Goal: Answer question/provide support: Share knowledge or assist other users

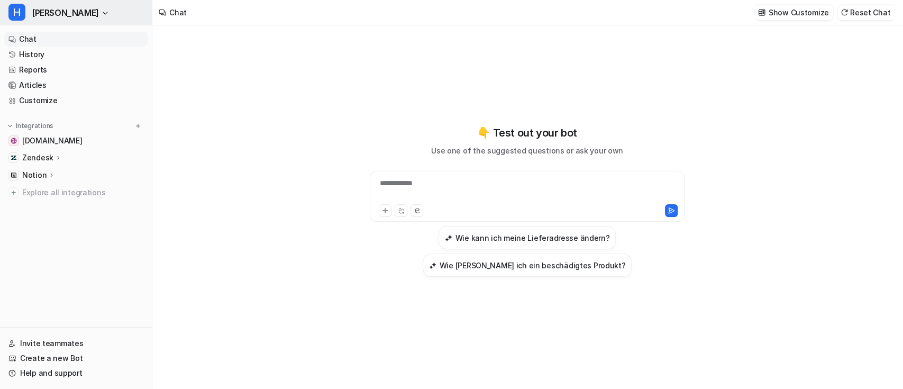
click at [50, 14] on span "[PERSON_NAME]" at bounding box center [65, 12] width 67 height 15
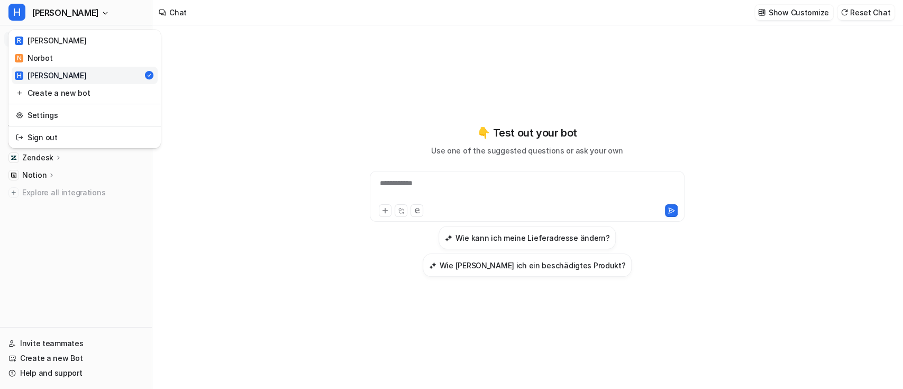
click at [296, 82] on div "**********" at bounding box center [451, 194] width 903 height 389
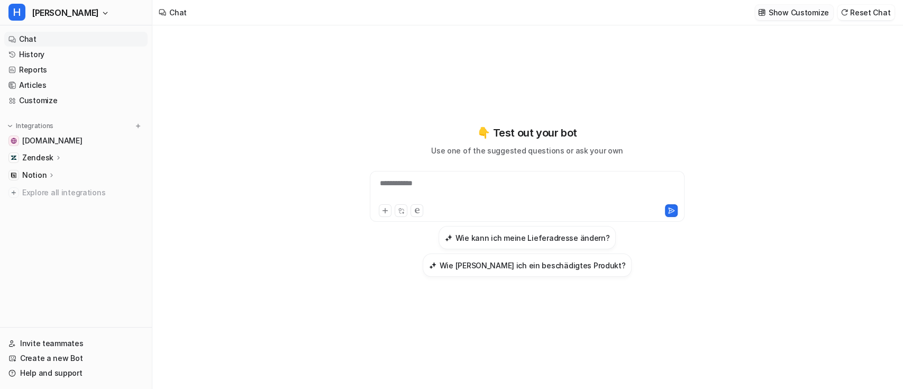
click at [784, 7] on p "Show Customize" at bounding box center [798, 12] width 60 height 11
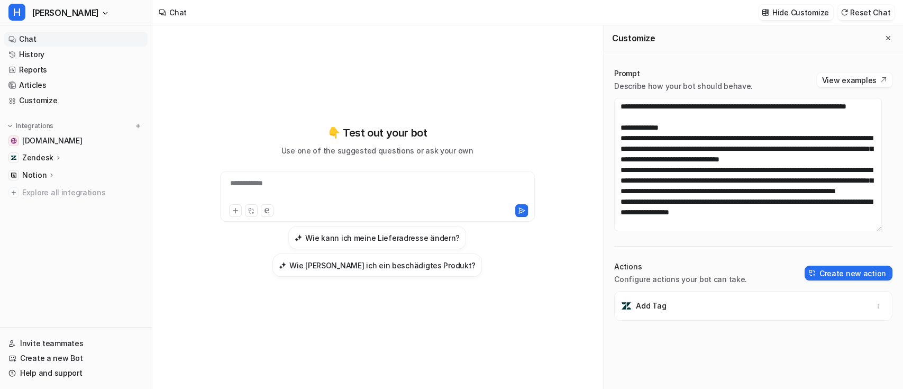
scroll to position [10, 0]
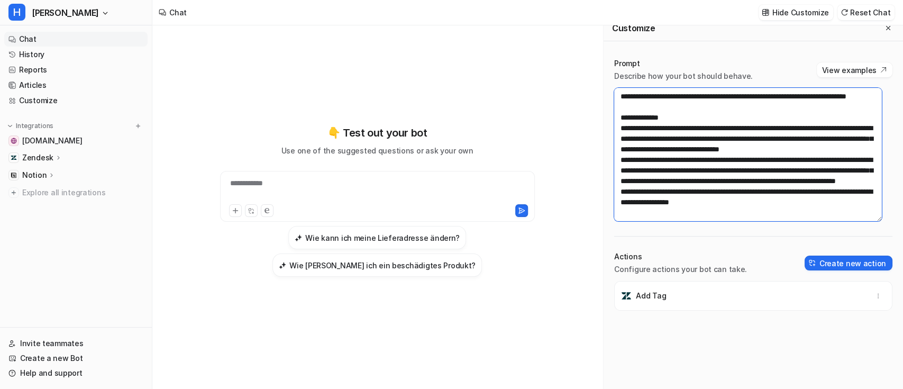
click at [774, 203] on textarea "**********" at bounding box center [747, 154] width 267 height 133
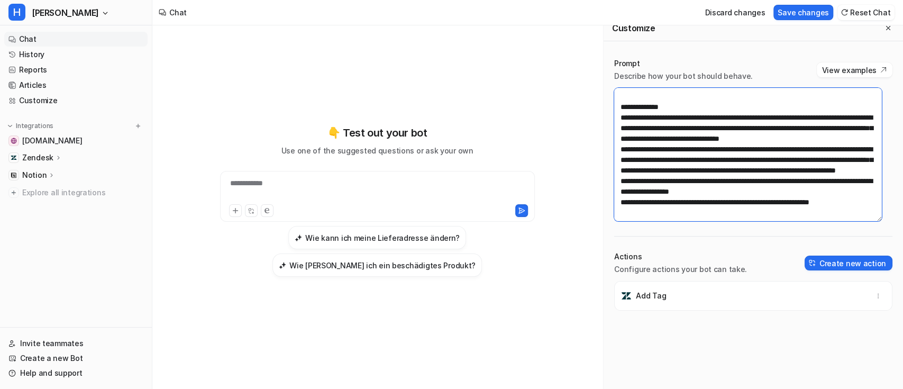
scroll to position [112, 0]
type textarea "**********"
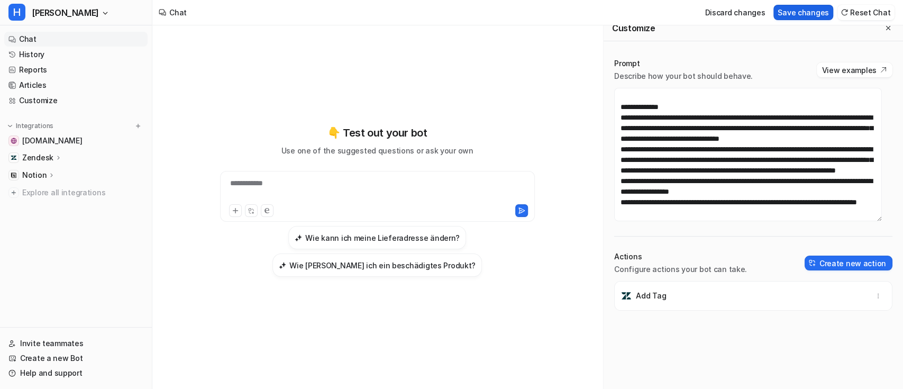
click at [821, 10] on button "Save changes" at bounding box center [803, 12] width 60 height 15
click at [808, 8] on p "Hide Customize" at bounding box center [800, 12] width 57 height 11
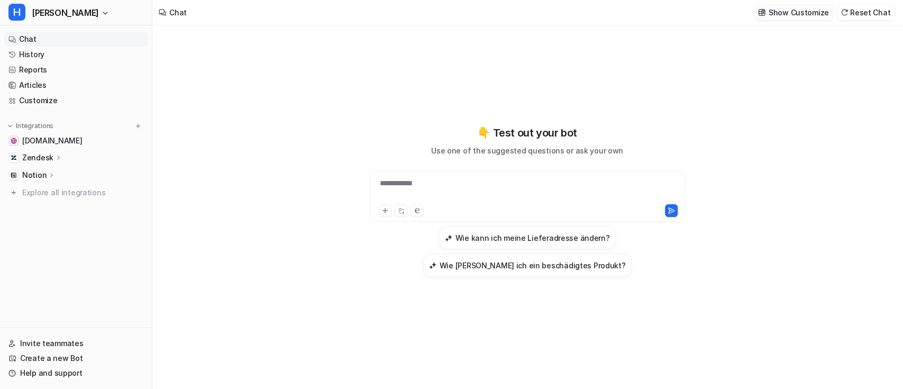
scroll to position [2745, 0]
click at [52, 17] on span "[PERSON_NAME]" at bounding box center [65, 12] width 67 height 15
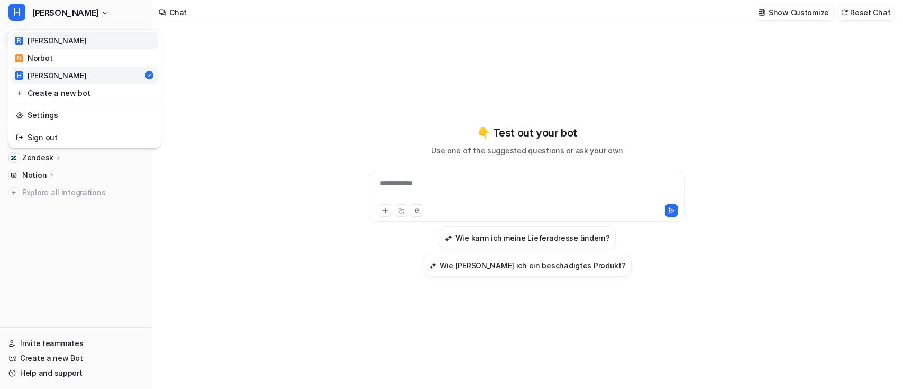
click at [58, 36] on link "[PERSON_NAME]" at bounding box center [85, 40] width 146 height 17
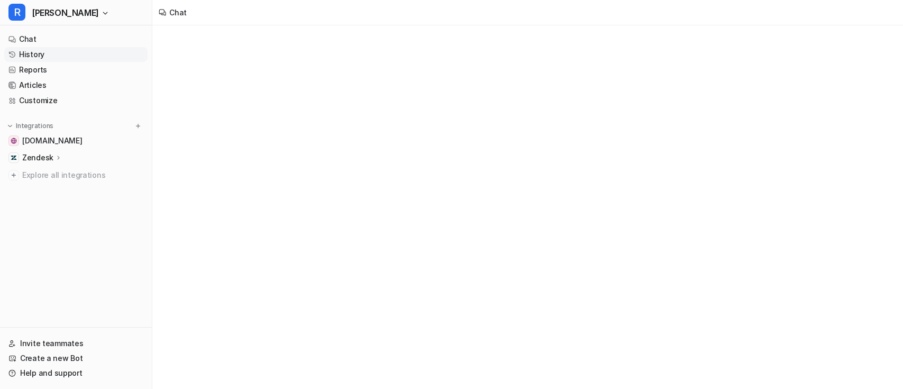
click at [43, 54] on link "History" at bounding box center [75, 54] width 143 height 15
type textarea "**********"
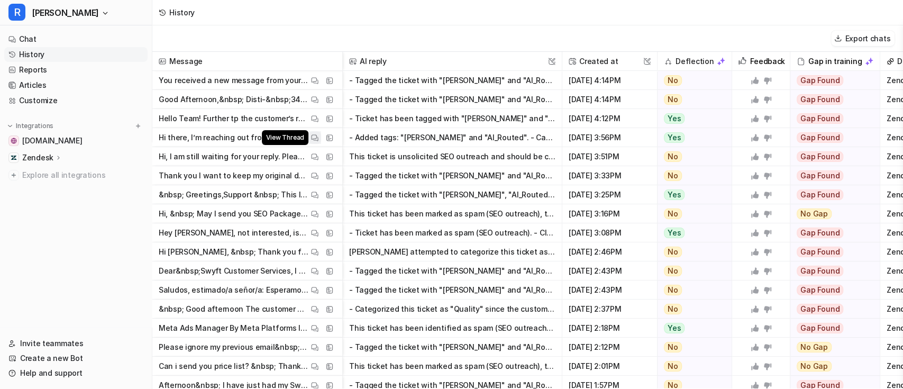
click at [313, 138] on img at bounding box center [314, 138] width 7 height 8
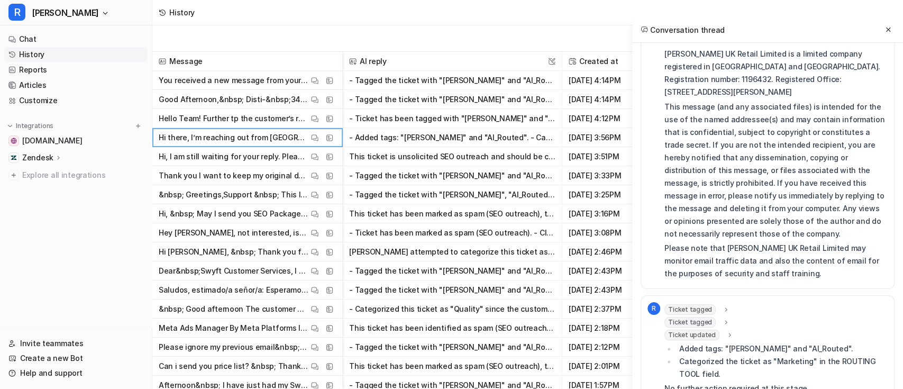
scroll to position [437, 0]
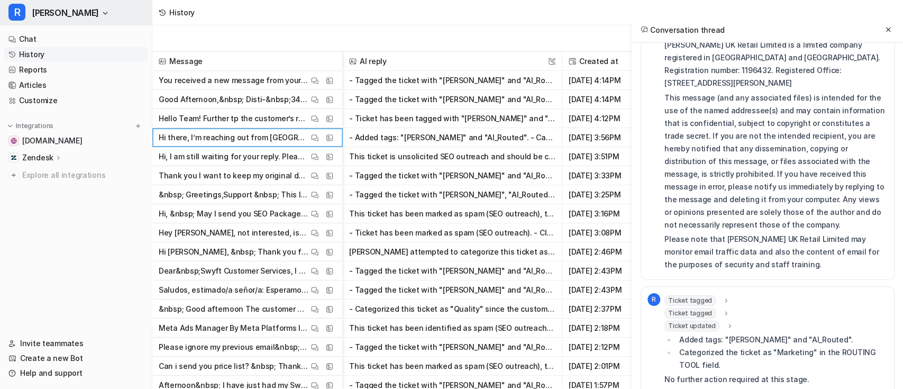
click at [47, 6] on span "[PERSON_NAME]" at bounding box center [65, 12] width 67 height 15
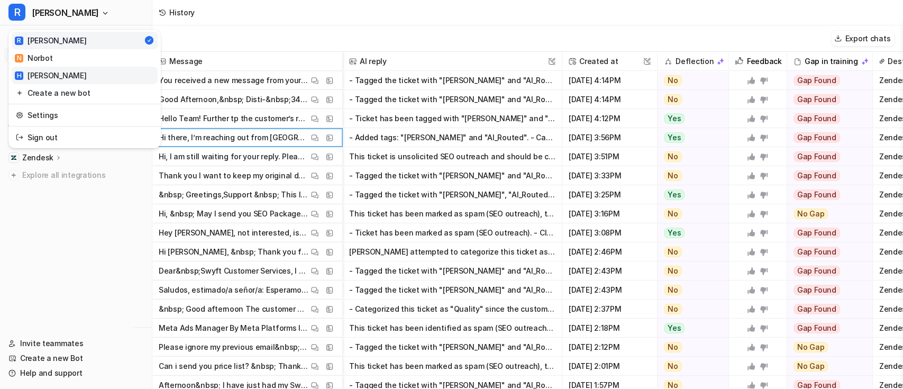
click at [58, 76] on link "H [PERSON_NAME]" at bounding box center [85, 75] width 146 height 17
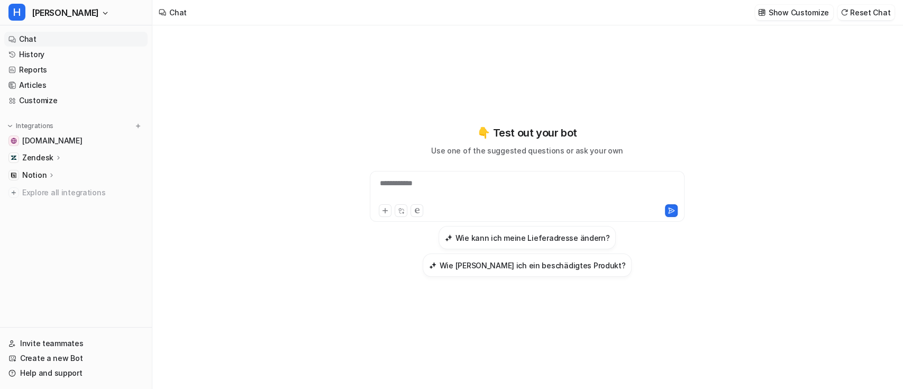
click at [439, 182] on div "**********" at bounding box center [526, 190] width 309 height 24
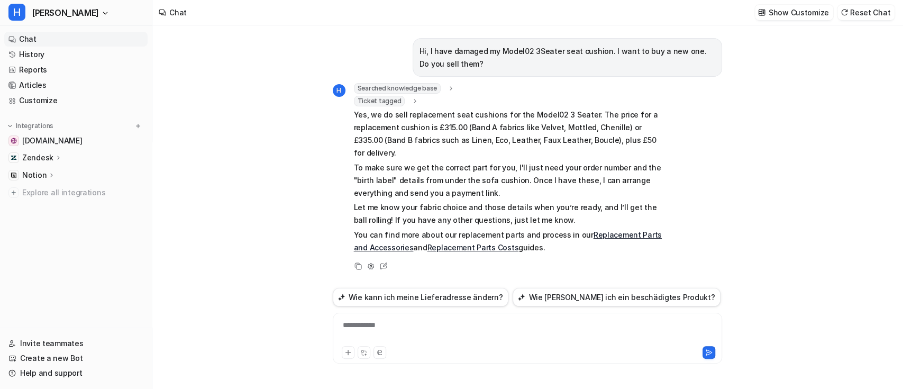
click at [472, 243] on link "Replacement Parts Costs" at bounding box center [472, 247] width 91 height 9
click at [604, 230] on link "Replacement Parts and Accessories" at bounding box center [508, 241] width 308 height 22
click at [387, 259] on icon at bounding box center [383, 266] width 14 height 14
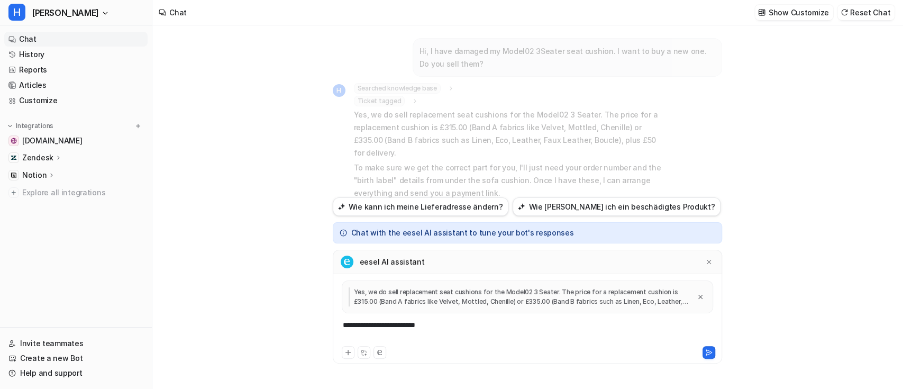
click at [449, 324] on div "**********" at bounding box center [527, 331] width 384 height 24
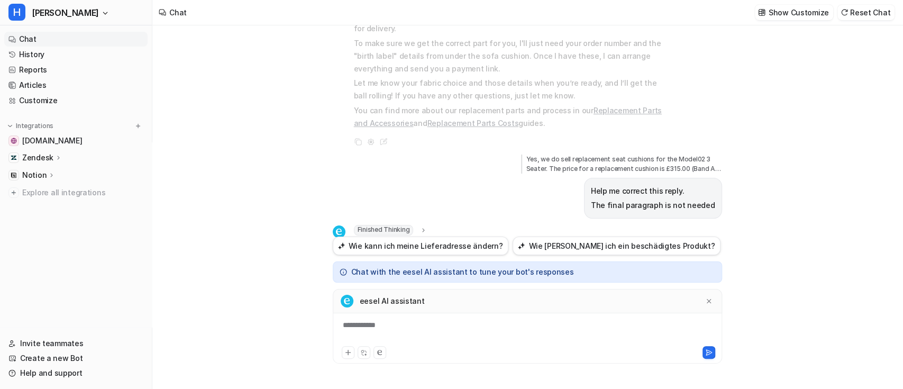
scroll to position [164, 0]
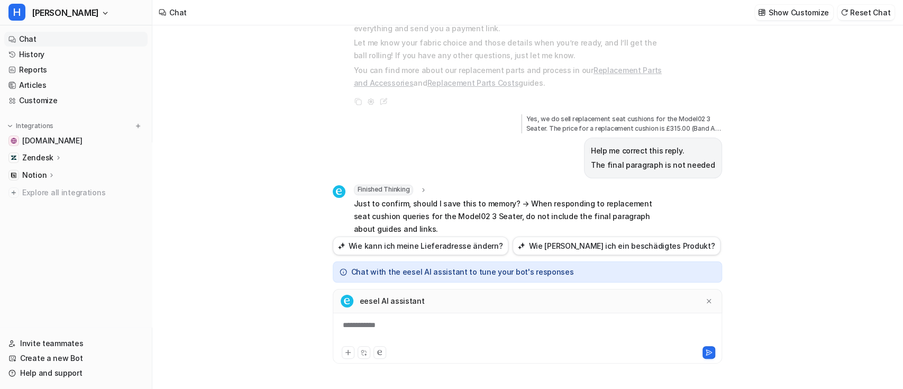
click at [427, 322] on div "**********" at bounding box center [527, 331] width 384 height 24
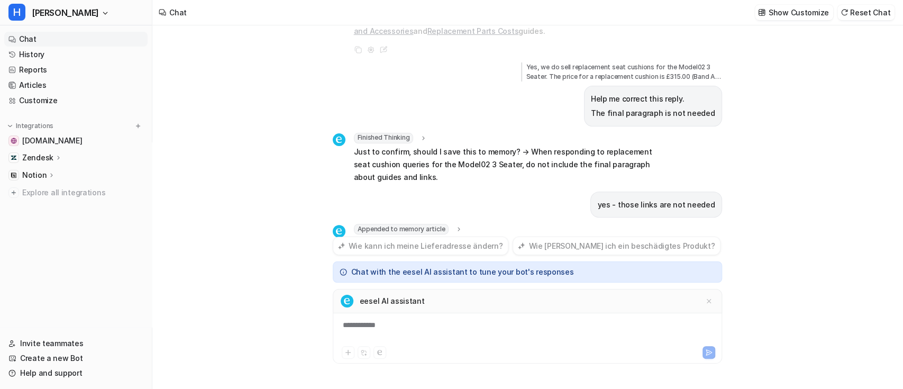
scroll to position [255, 0]
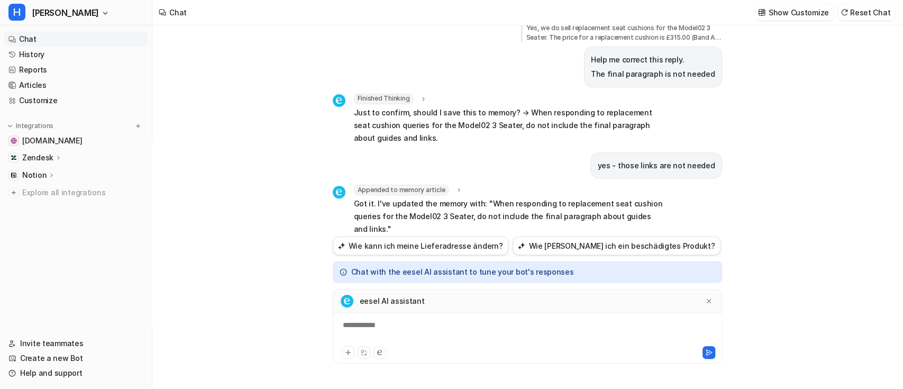
click at [458, 188] on icon at bounding box center [459, 190] width 2 height 4
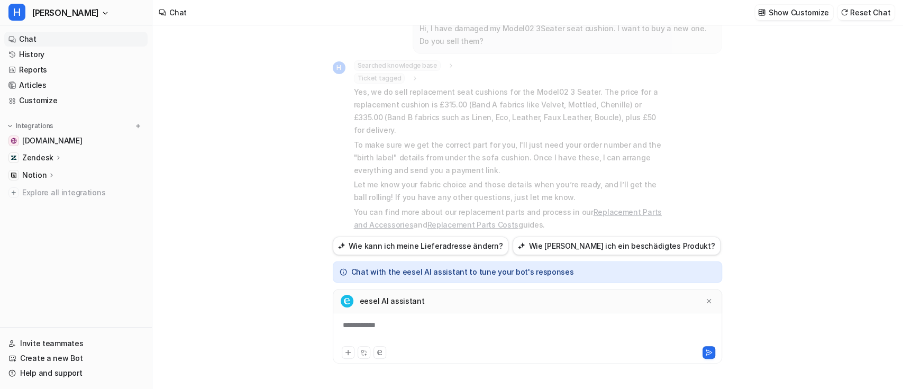
scroll to position [23, 0]
click at [44, 15] on span "[PERSON_NAME]" at bounding box center [65, 12] width 67 height 15
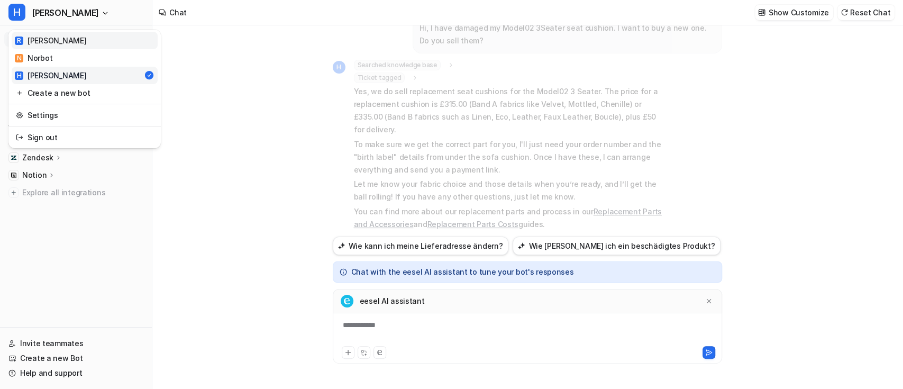
click at [58, 43] on link "[PERSON_NAME]" at bounding box center [85, 40] width 146 height 17
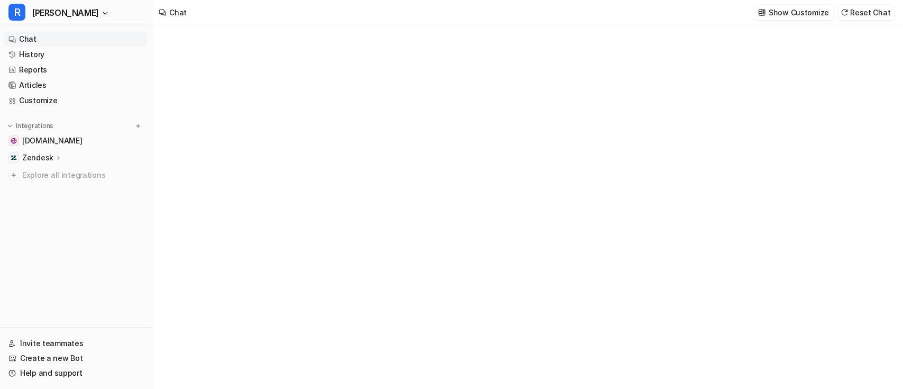
type textarea "**********"
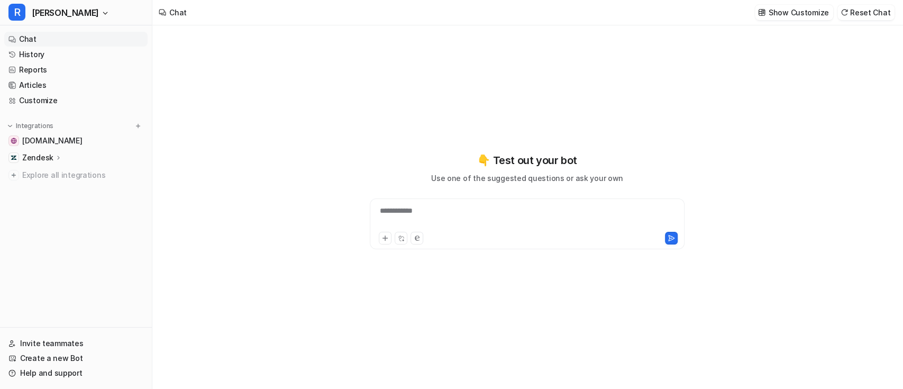
click at [410, 212] on div "**********" at bounding box center [526, 217] width 309 height 24
click at [74, 55] on link "History" at bounding box center [75, 54] width 143 height 15
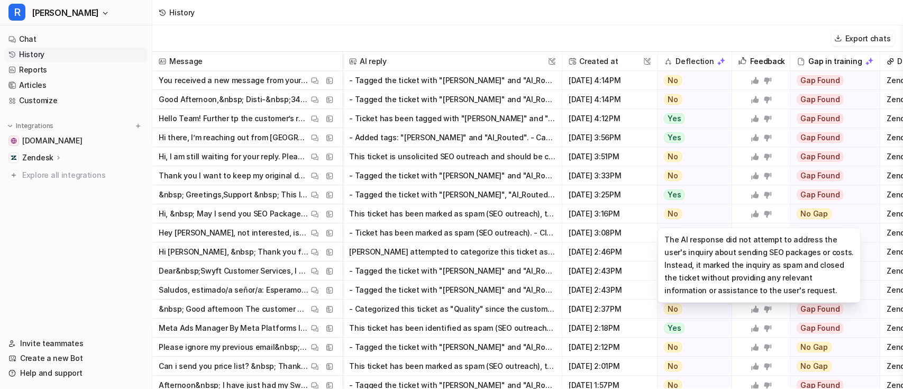
click at [696, 215] on div "No" at bounding box center [691, 213] width 68 height 19
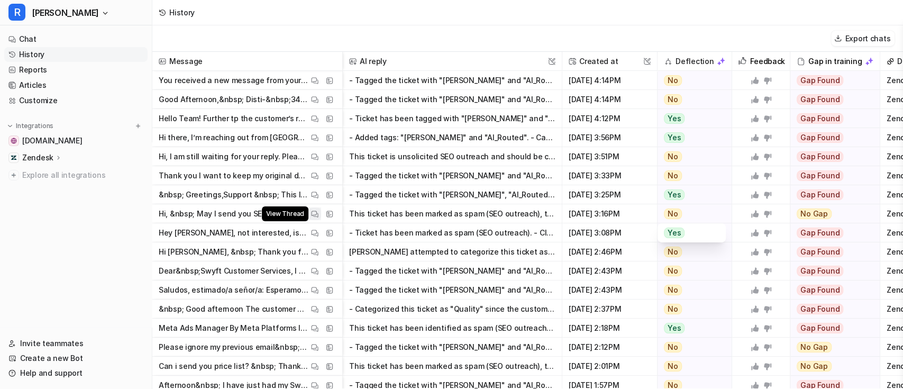
click at [309, 216] on button "View Thread" at bounding box center [314, 213] width 13 height 13
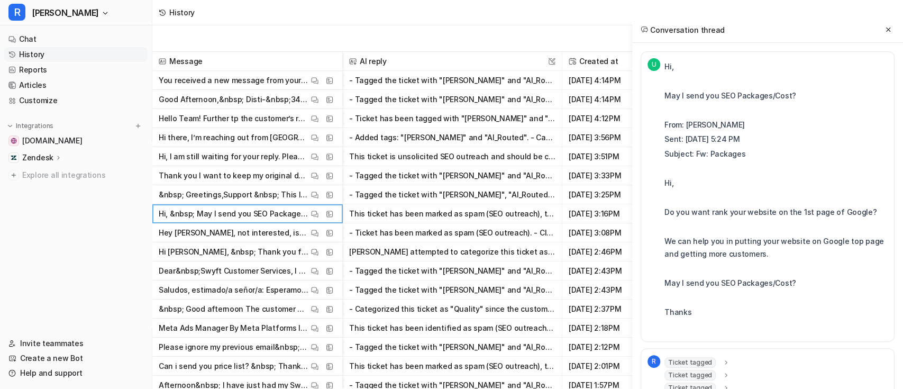
scroll to position [116, 0]
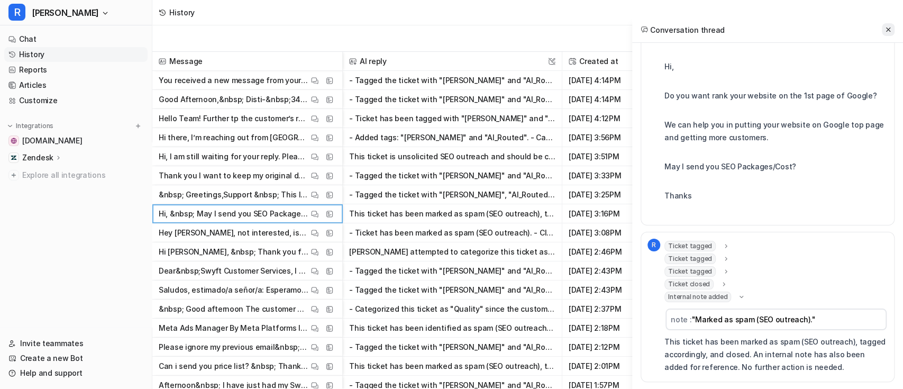
click at [888, 30] on icon at bounding box center [888, 29] width 4 height 4
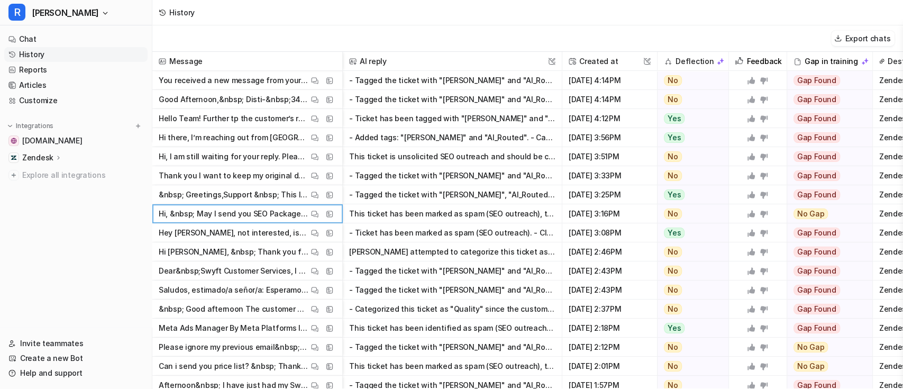
click at [751, 214] on icon at bounding box center [750, 213] width 7 height 7
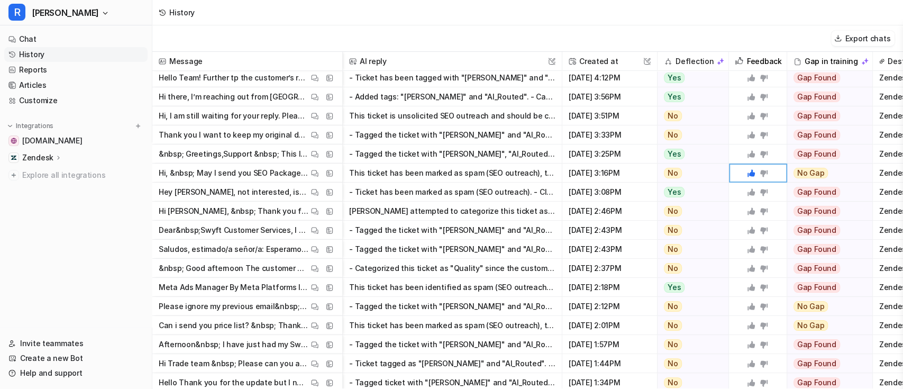
scroll to position [21, 0]
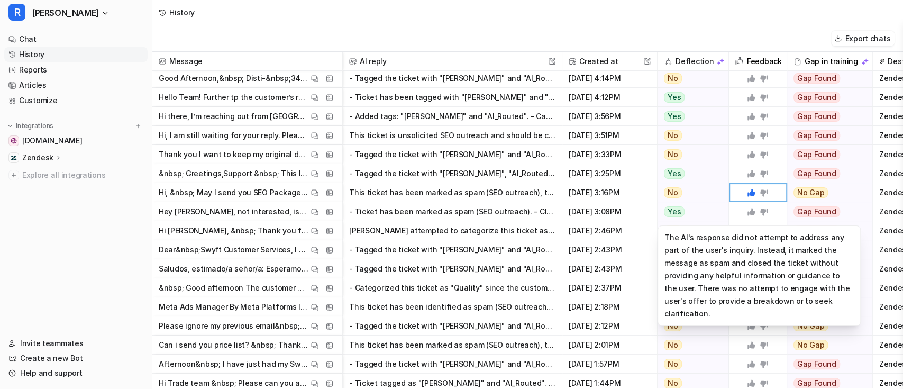
click at [697, 211] on div "Yes" at bounding box center [689, 211] width 65 height 19
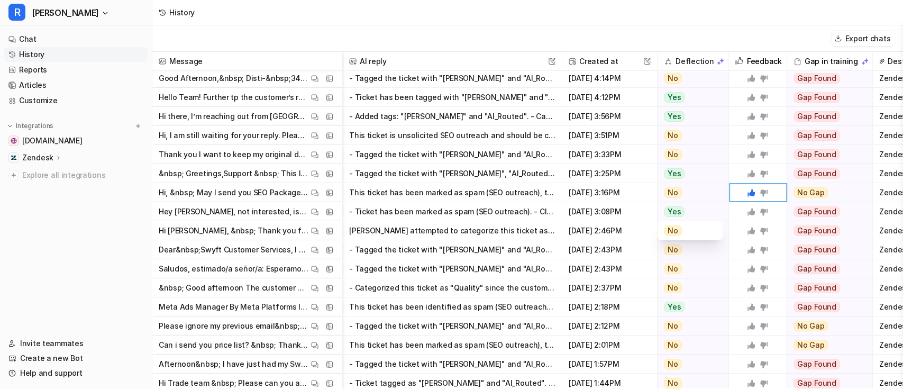
click at [752, 212] on icon at bounding box center [750, 211] width 7 height 7
click at [317, 213] on img at bounding box center [314, 212] width 7 height 8
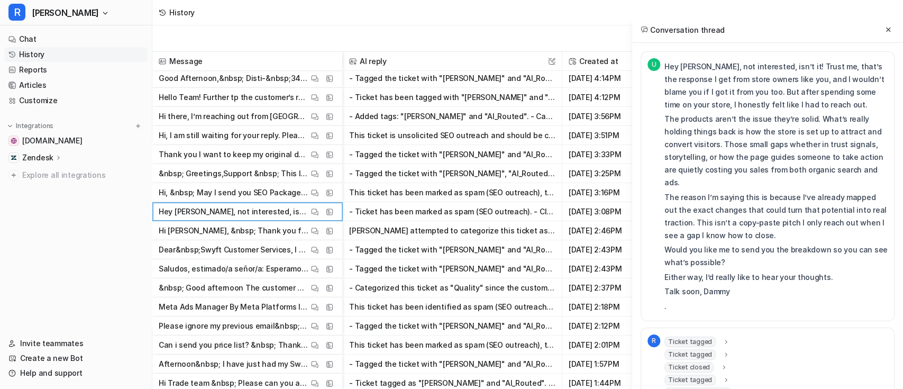
scroll to position [1, 0]
click at [889, 30] on icon at bounding box center [887, 29] width 7 height 7
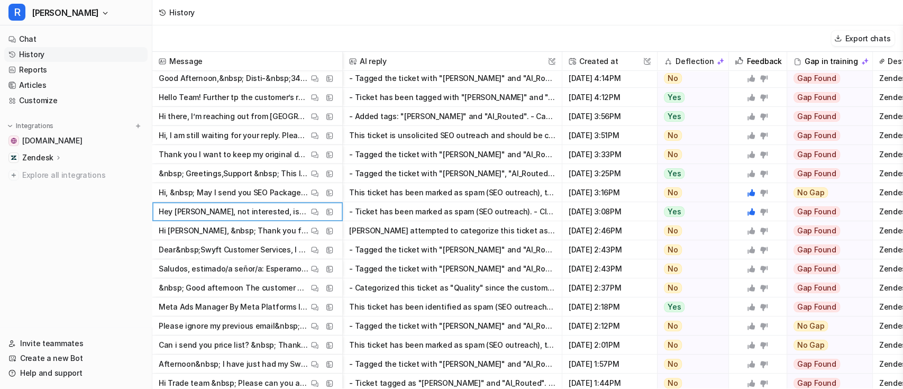
click at [483, 230] on button "[PERSON_NAME] attempted to categorize this ticket as "Ordering" since it involv…" at bounding box center [452, 230] width 206 height 19
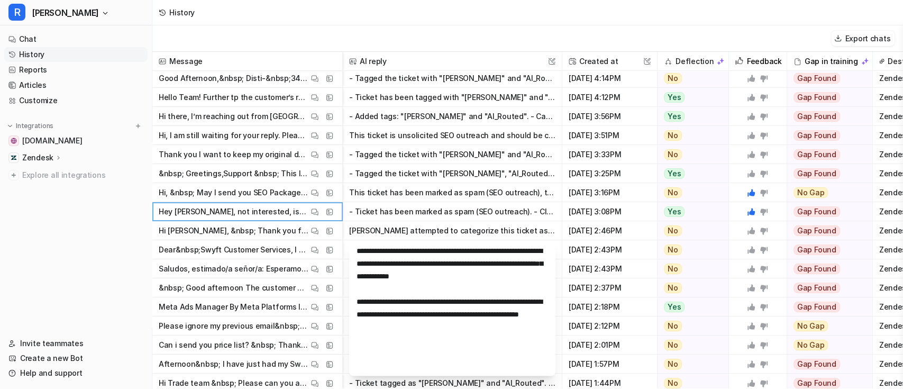
click at [500, 174] on button "- Tagged the ticket with "[PERSON_NAME]", "AI_Routed", and "spam". - Categorize…" at bounding box center [452, 173] width 206 height 19
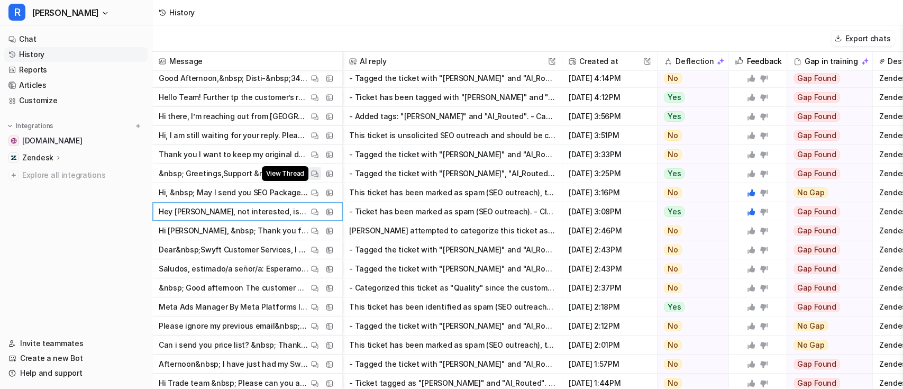
click at [315, 172] on img at bounding box center [314, 174] width 7 height 8
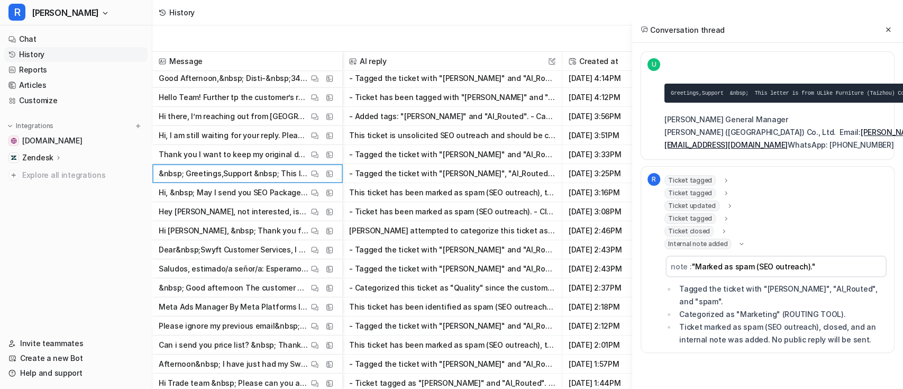
scroll to position [0, 1]
click at [888, 27] on icon at bounding box center [887, 29] width 7 height 7
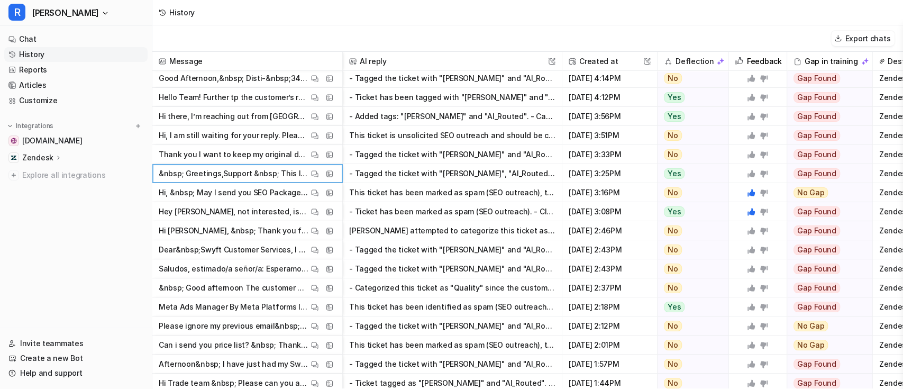
click at [755, 174] on div at bounding box center [757, 173] width 21 height 8
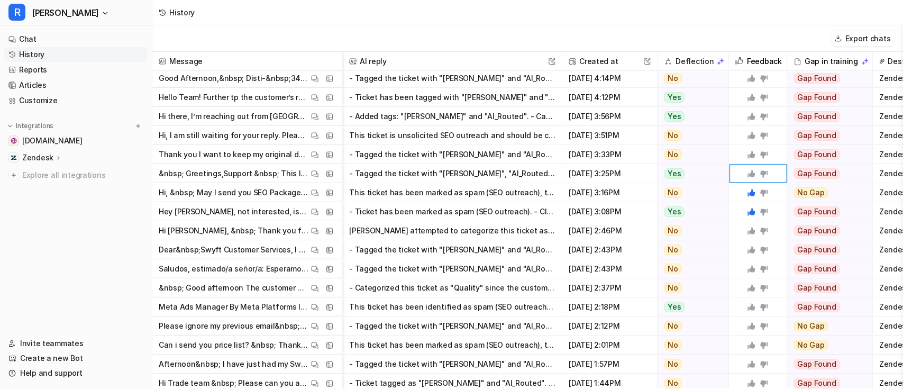
click at [750, 174] on icon at bounding box center [750, 173] width 7 height 7
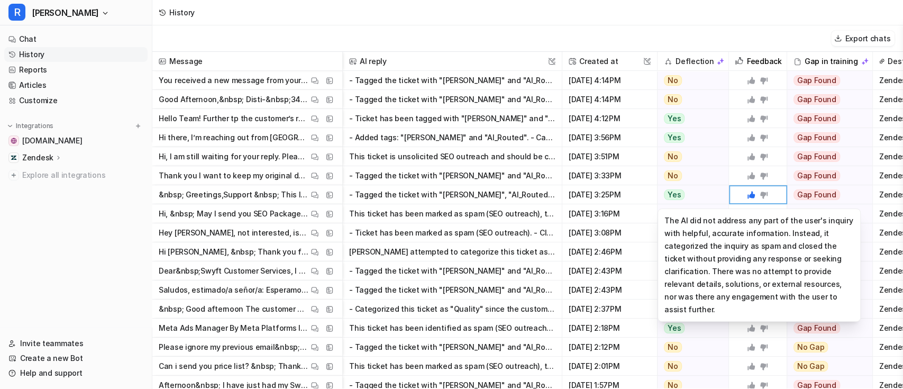
scroll to position [0, 0]
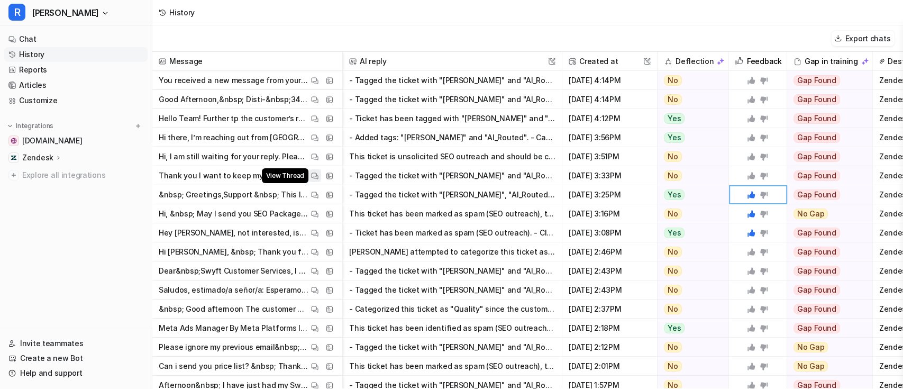
click at [318, 176] on img at bounding box center [314, 176] width 7 height 8
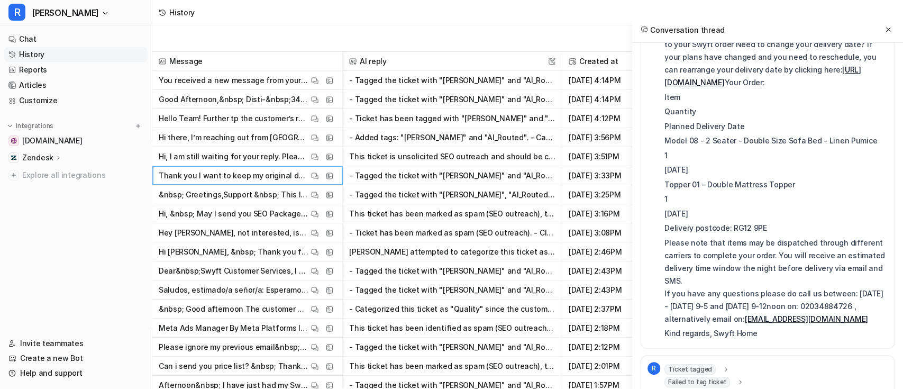
scroll to position [233, 0]
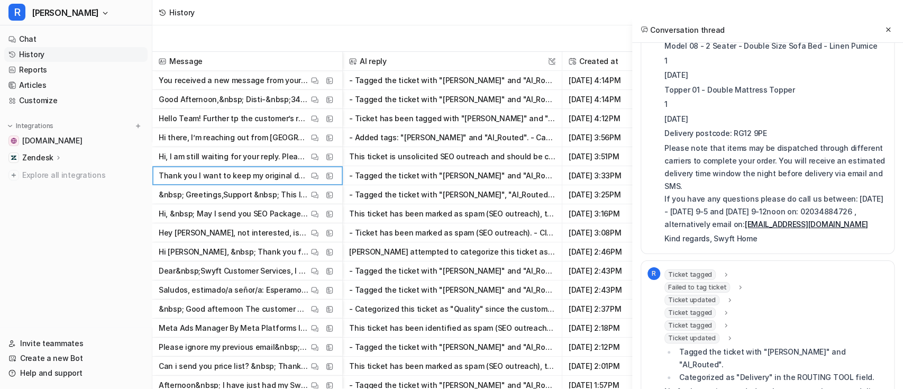
click at [739, 285] on icon at bounding box center [740, 287] width 2 height 4
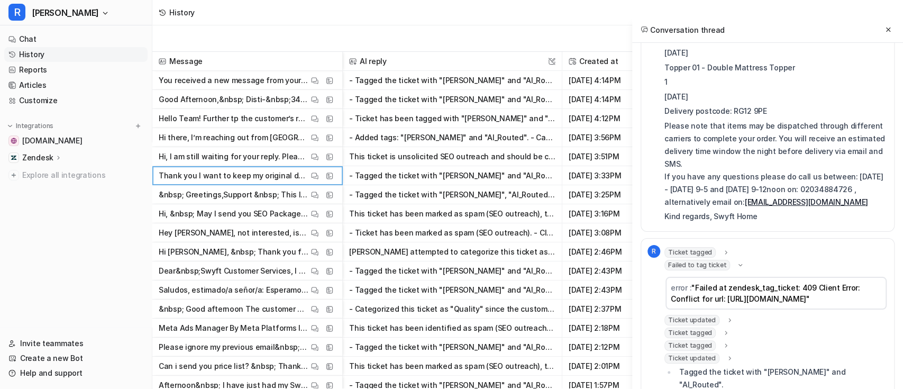
scroll to position [286, 0]
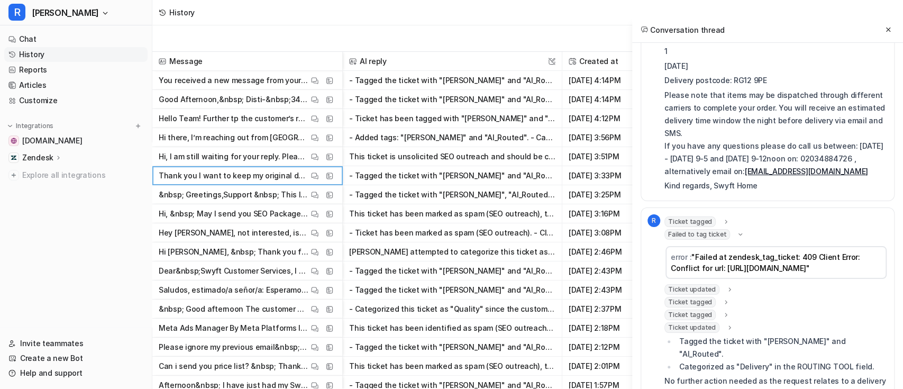
click at [728, 287] on icon at bounding box center [729, 289] width 2 height 4
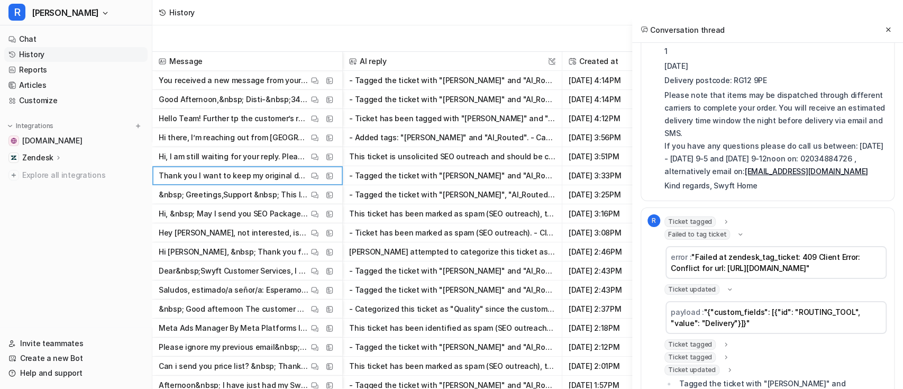
scroll to position [327, 0]
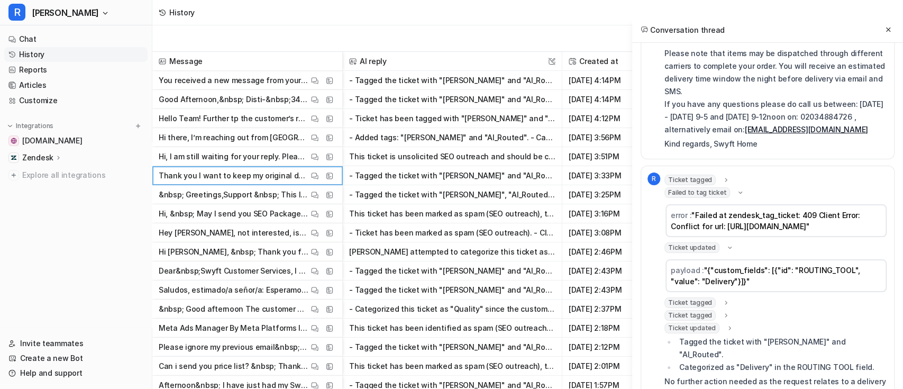
click at [723, 298] on icon at bounding box center [725, 302] width 7 height 8
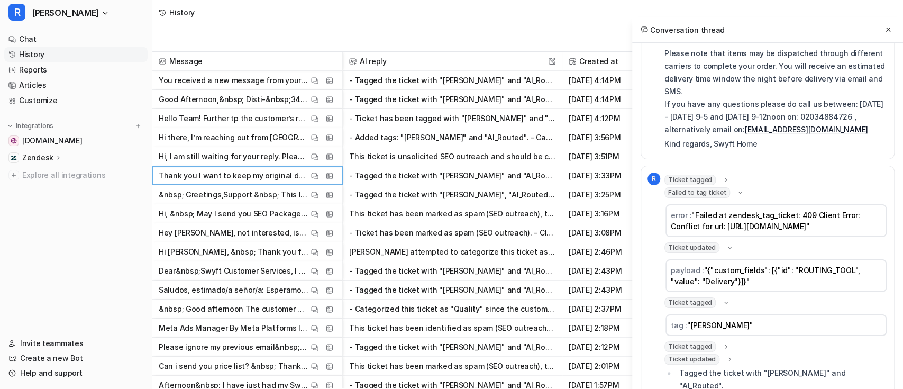
scroll to position [358, 0]
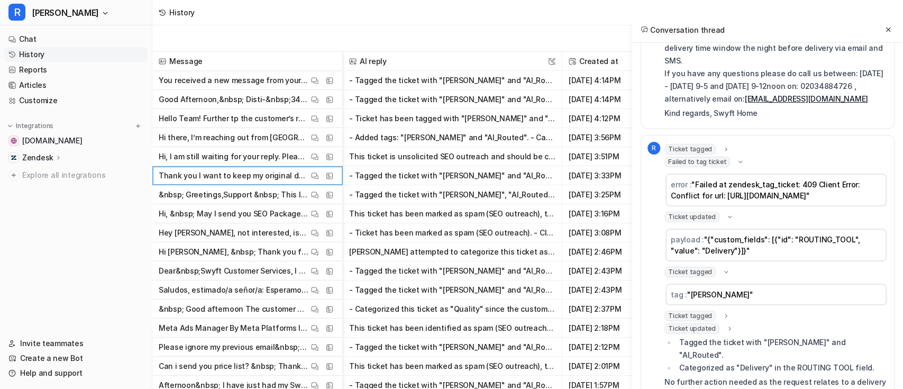
click at [722, 311] on icon at bounding box center [725, 315] width 7 height 8
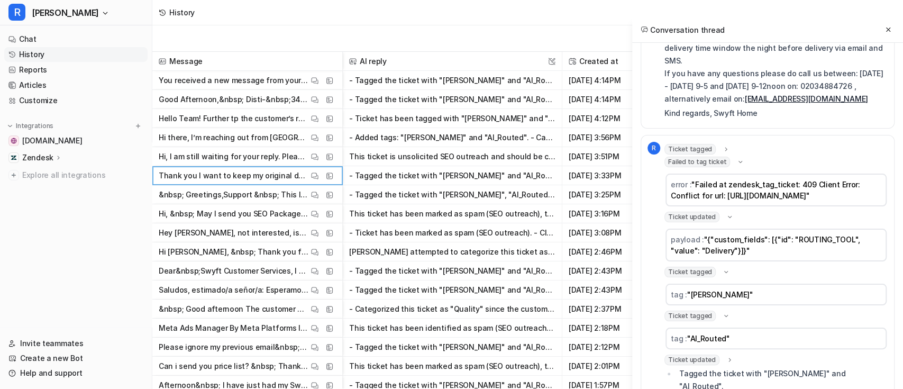
scroll to position [0, 0]
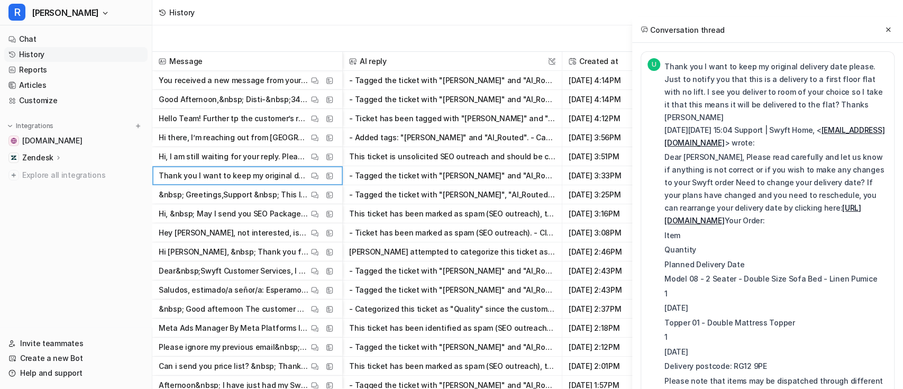
drag, startPoint x: 664, startPoint y: 66, endPoint x: 848, endPoint y: 107, distance: 188.1
click at [848, 107] on p "Thank you I want to keep my original delivery date please. Just to notify you t…" at bounding box center [775, 104] width 223 height 89
copy p "Thank you I want to keep my original delivery date please. Just to notify you t…"
click at [885, 31] on icon at bounding box center [887, 29] width 7 height 7
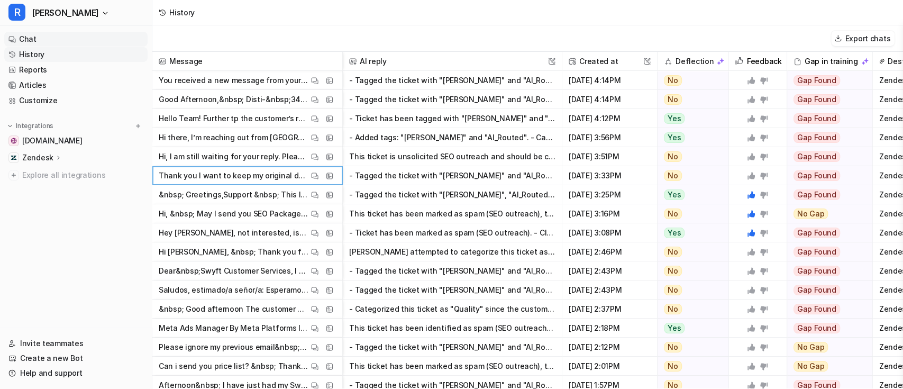
click at [32, 36] on link "Chat" at bounding box center [75, 39] width 143 height 15
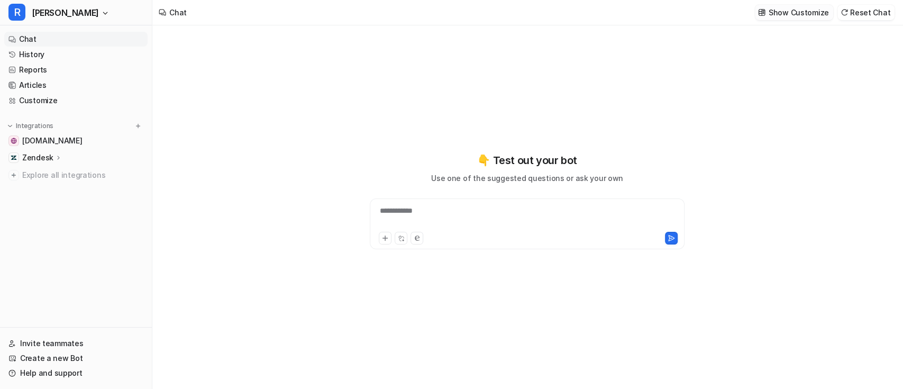
click at [777, 13] on p "Show Customize" at bounding box center [798, 12] width 60 height 11
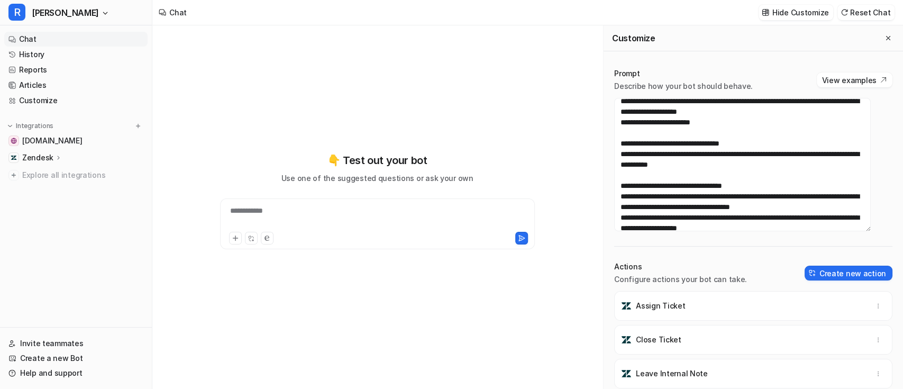
scroll to position [48, 0]
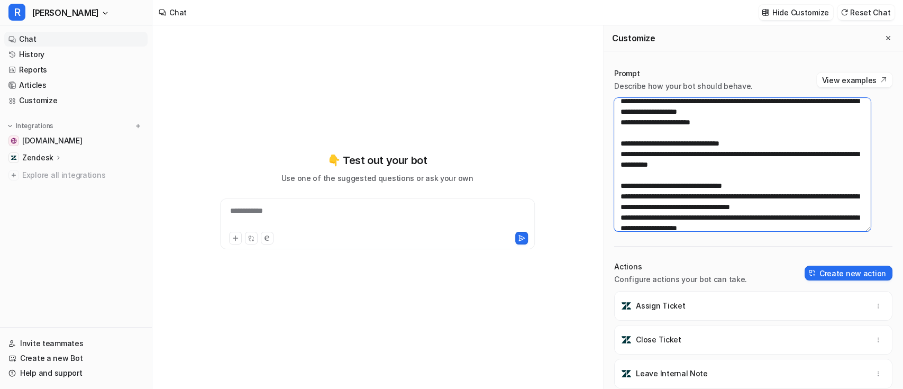
click at [728, 164] on textarea at bounding box center [742, 164] width 256 height 133
click at [749, 163] on textarea at bounding box center [742, 164] width 256 height 133
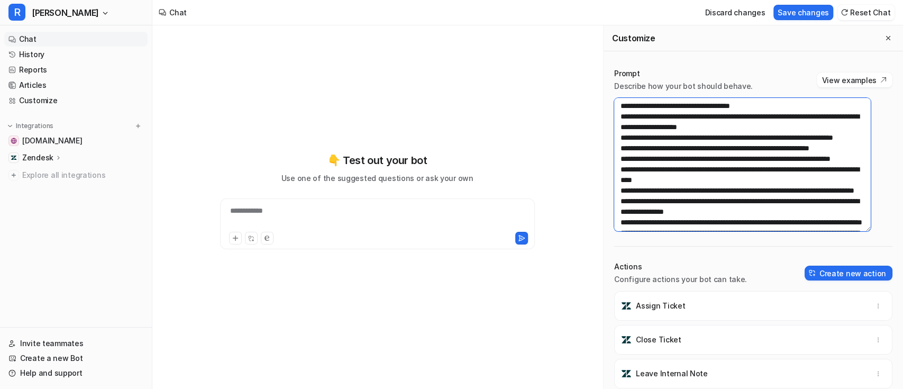
scroll to position [148, 0]
click at [682, 145] on textarea at bounding box center [742, 164] width 256 height 133
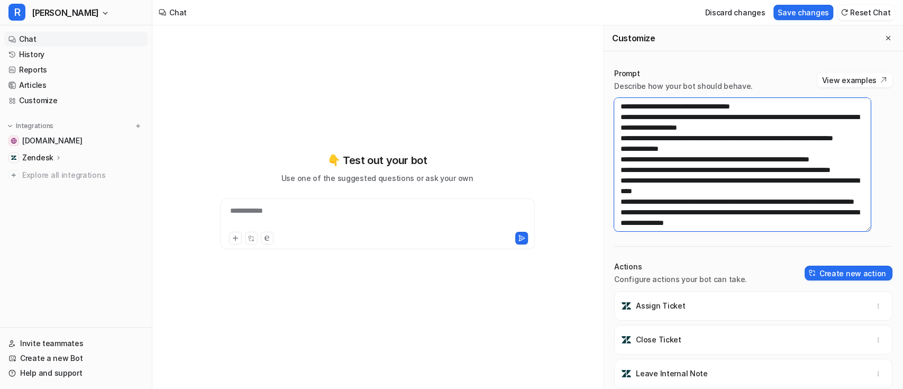
paste textarea "**********"
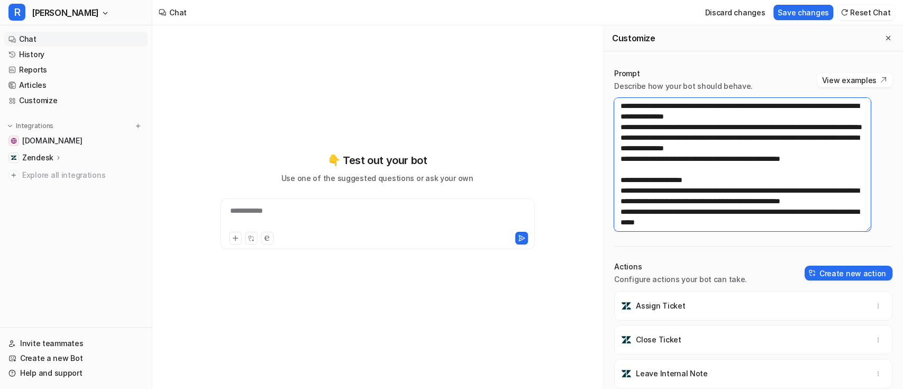
scroll to position [256, 0]
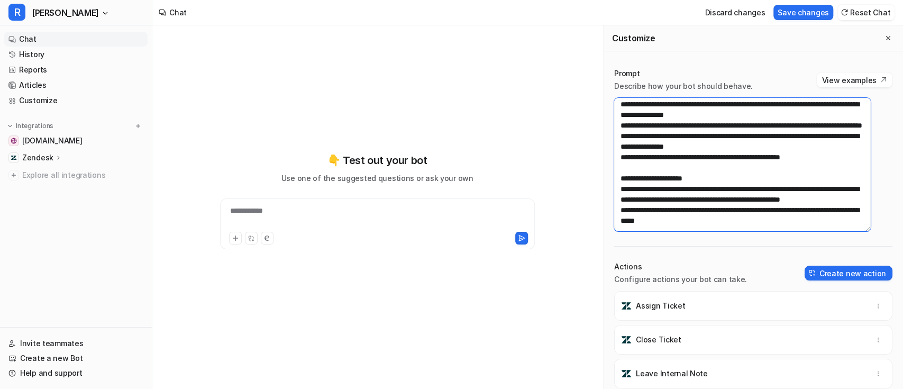
drag, startPoint x: 732, startPoint y: 155, endPoint x: 619, endPoint y: 147, distance: 112.9
click at [619, 147] on textarea at bounding box center [742, 164] width 256 height 133
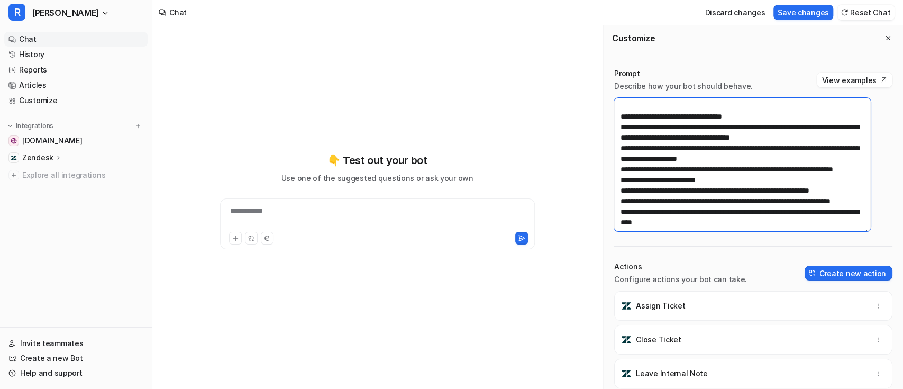
scroll to position [116, 0]
drag, startPoint x: 661, startPoint y: 188, endPoint x: 615, endPoint y: 190, distance: 45.5
click at [615, 190] on textarea at bounding box center [742, 164] width 256 height 133
paste textarea "**********"
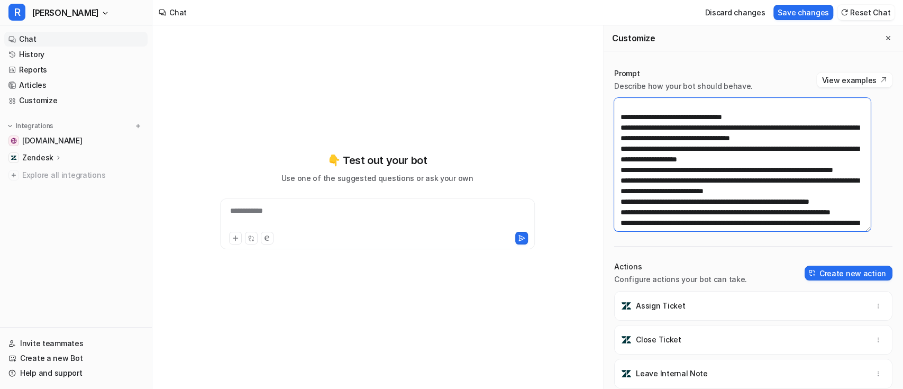
drag, startPoint x: 794, startPoint y: 199, endPoint x: 736, endPoint y: 200, distance: 58.2
click at [736, 200] on textarea at bounding box center [742, 164] width 256 height 133
drag, startPoint x: 688, startPoint y: 199, endPoint x: 629, endPoint y: 199, distance: 58.7
click at [629, 199] on textarea at bounding box center [742, 164] width 256 height 133
paste textarea
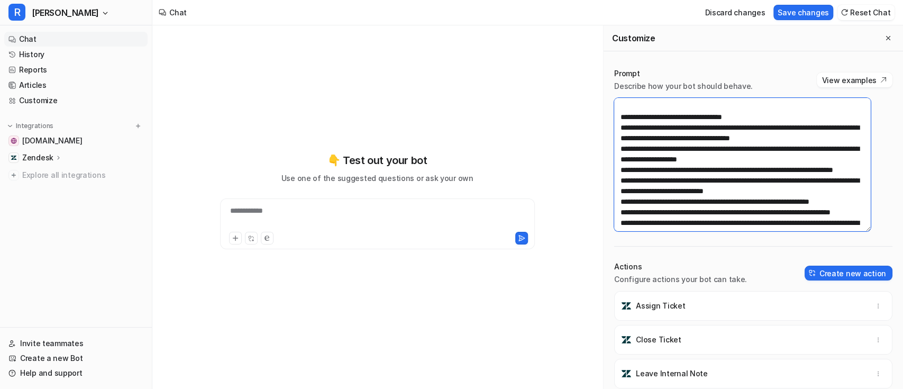
drag, startPoint x: 715, startPoint y: 201, endPoint x: 695, endPoint y: 201, distance: 19.6
click at [695, 201] on textarea at bounding box center [742, 164] width 256 height 133
drag, startPoint x: 723, startPoint y: 199, endPoint x: 789, endPoint y: 199, distance: 66.6
click at [789, 199] on textarea at bounding box center [742, 164] width 256 height 133
type textarea "**********"
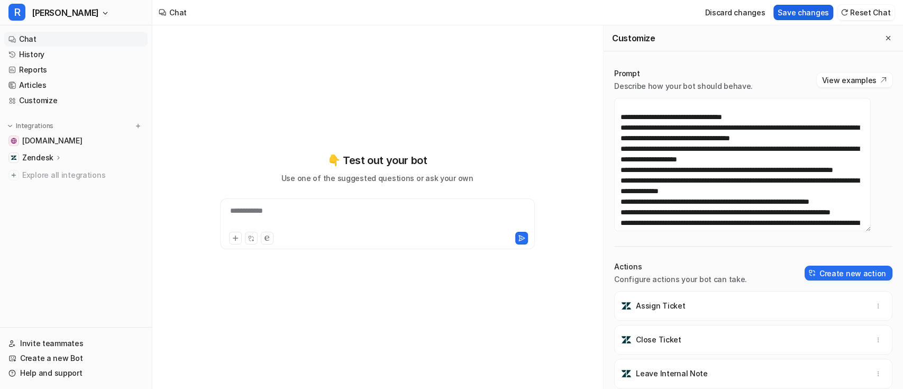
click at [806, 11] on button "Save changes" at bounding box center [803, 12] width 60 height 15
click at [411, 218] on div "**********" at bounding box center [377, 217] width 309 height 24
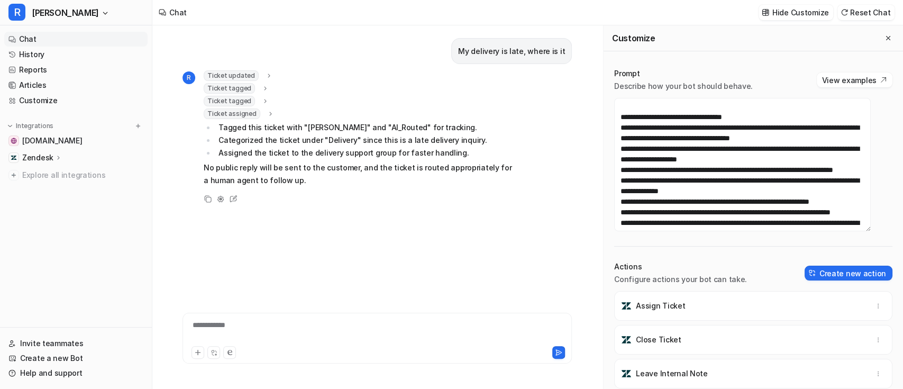
click at [266, 113] on icon at bounding box center [269, 114] width 7 height 8
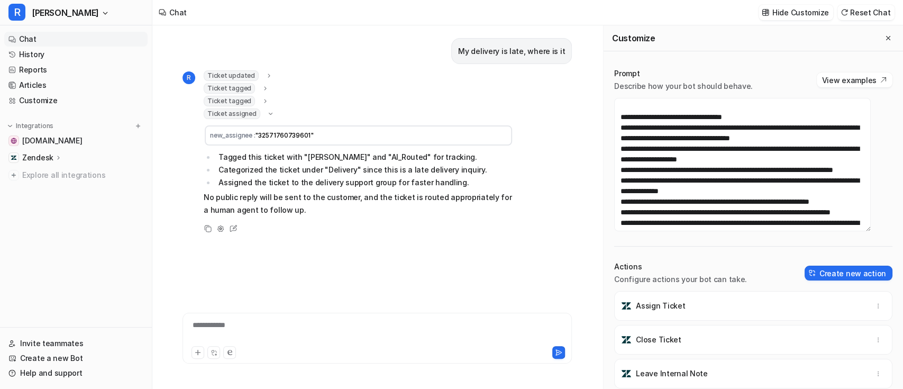
click at [261, 99] on icon at bounding box center [264, 101] width 7 height 8
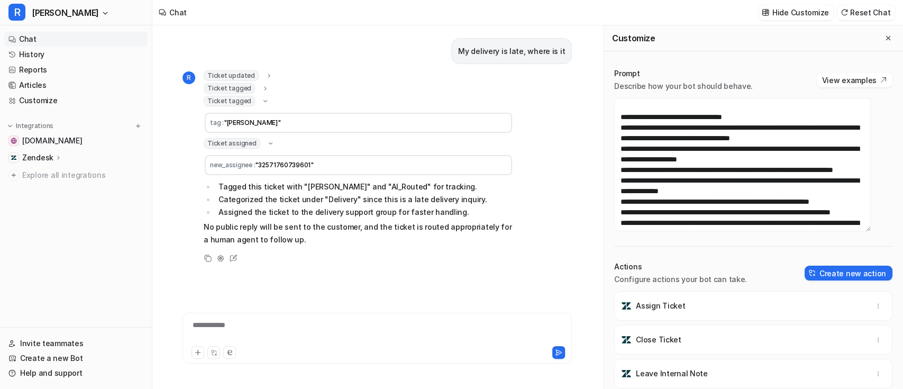
click at [264, 87] on icon at bounding box center [265, 88] width 2 height 4
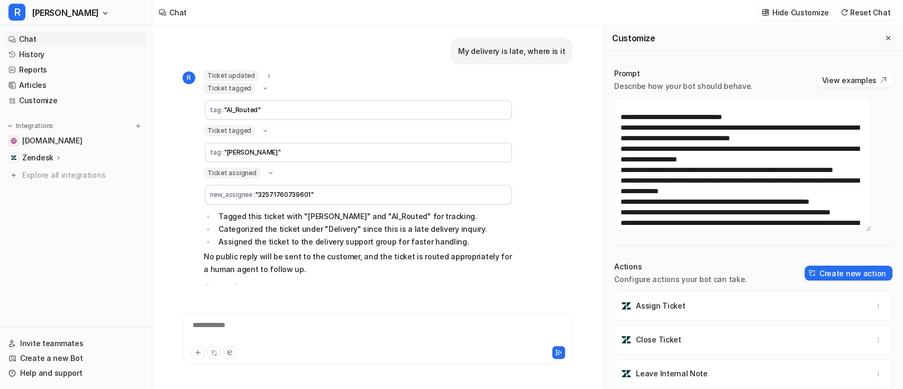
click at [265, 76] on icon at bounding box center [268, 76] width 7 height 8
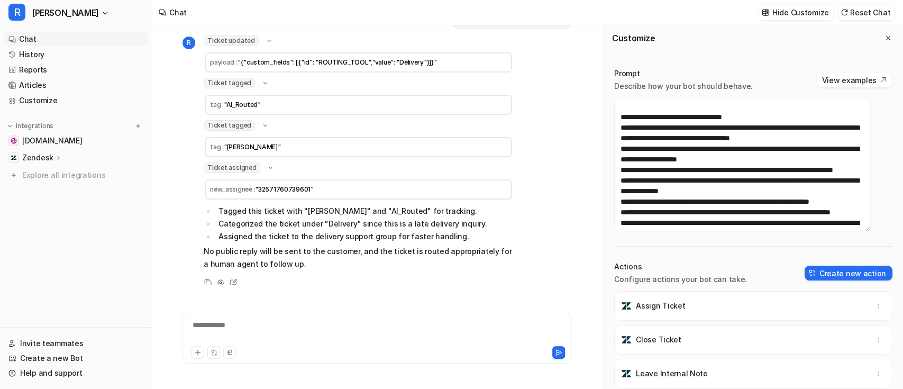
scroll to position [50, 0]
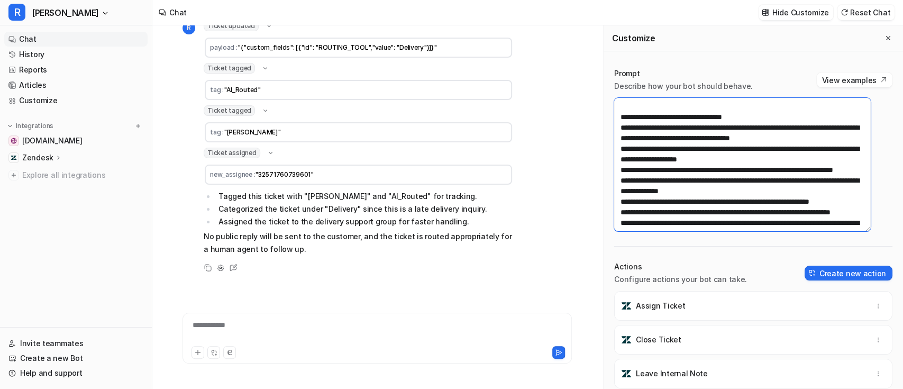
drag, startPoint x: 618, startPoint y: 190, endPoint x: 848, endPoint y: 200, distance: 230.7
click at [848, 200] on textarea at bounding box center [742, 164] width 256 height 133
click at [801, 159] on textarea at bounding box center [742, 164] width 256 height 133
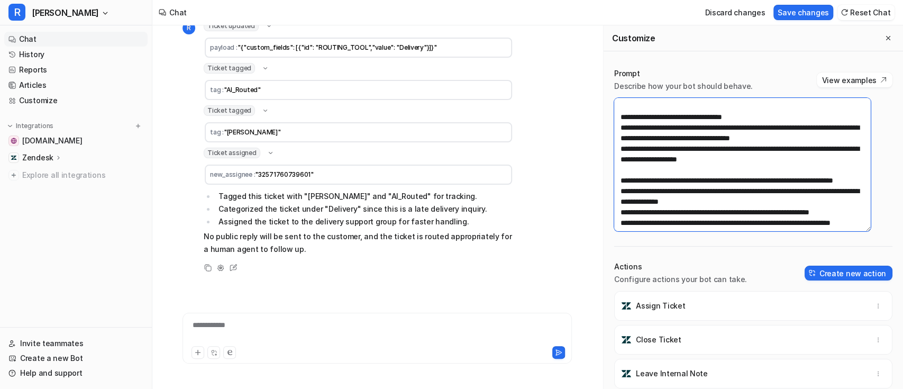
paste textarea "**********"
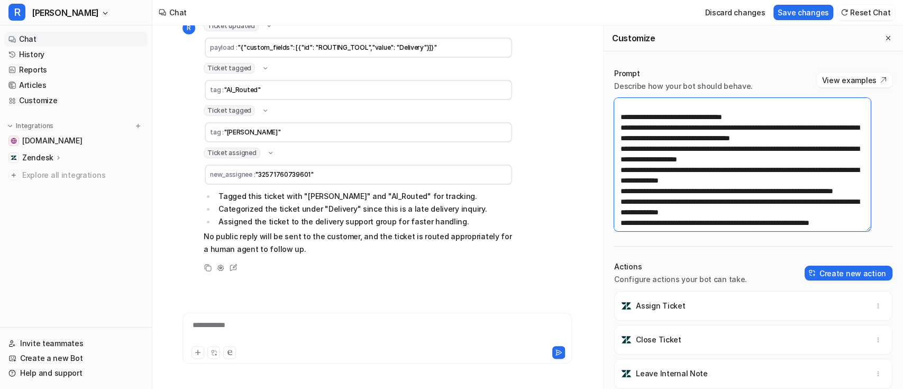
drag, startPoint x: 686, startPoint y: 179, endPoint x: 629, endPoint y: 179, distance: 57.1
click at [629, 179] on textarea at bounding box center [742, 164] width 256 height 133
paste textarea
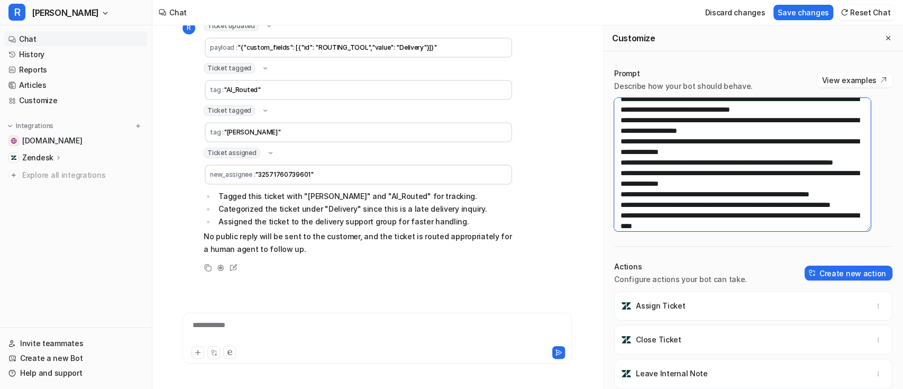
scroll to position [143, 0]
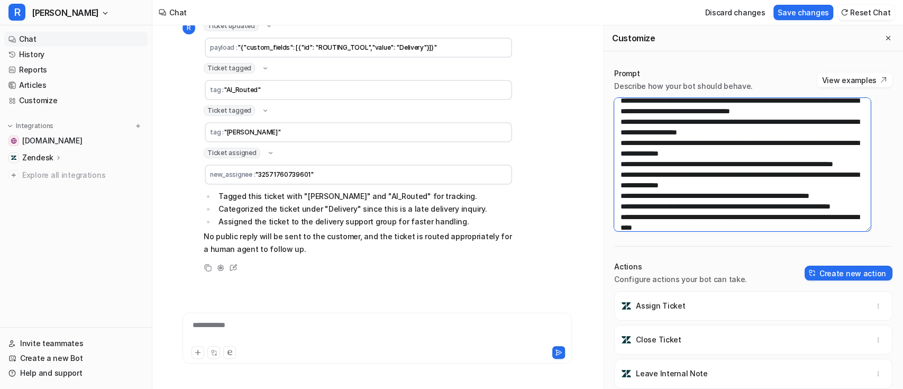
click at [688, 194] on textarea at bounding box center [742, 164] width 256 height 133
drag, startPoint x: 685, startPoint y: 196, endPoint x: 627, endPoint y: 197, distance: 58.2
click at [627, 197] on textarea at bounding box center [742, 164] width 256 height 133
paste textarea
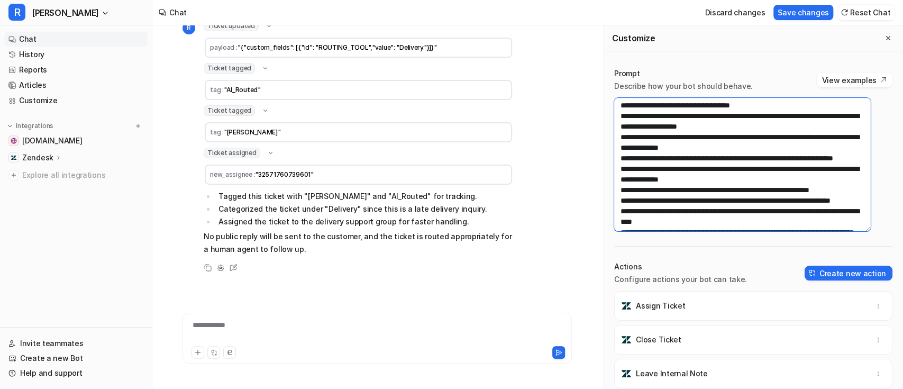
scroll to position [150, 0]
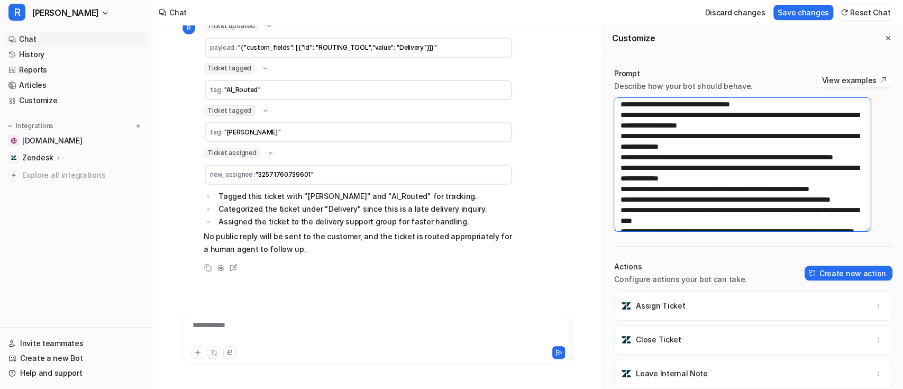
drag, startPoint x: 730, startPoint y: 186, endPoint x: 618, endPoint y: 178, distance: 112.4
click at [618, 178] on textarea at bounding box center [742, 164] width 256 height 133
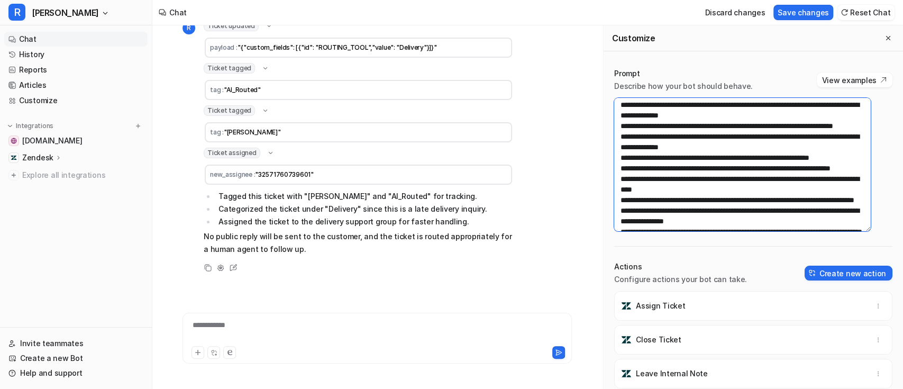
scroll to position [182, 0]
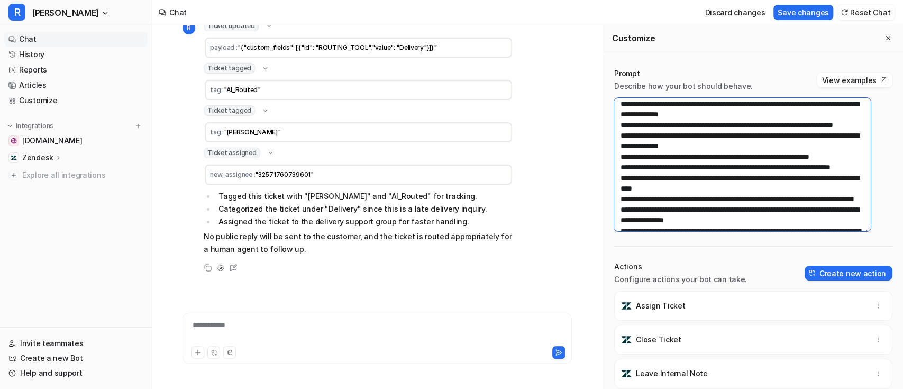
click at [666, 176] on textarea at bounding box center [742, 164] width 256 height 133
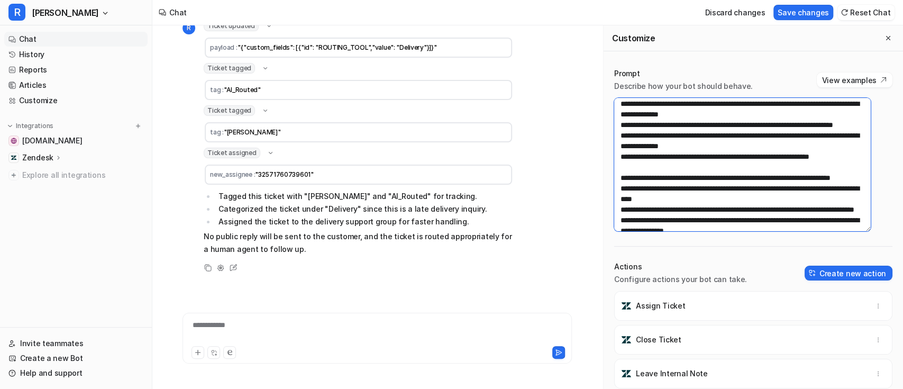
paste textarea "**********"
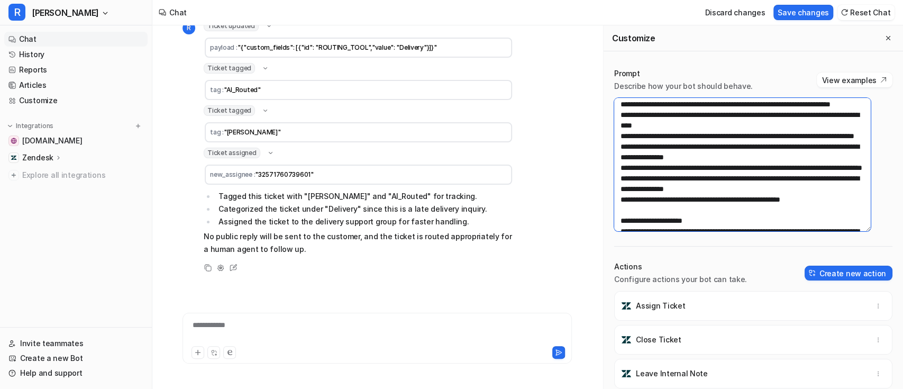
scroll to position [267, 0]
click at [700, 135] on textarea at bounding box center [742, 164] width 256 height 133
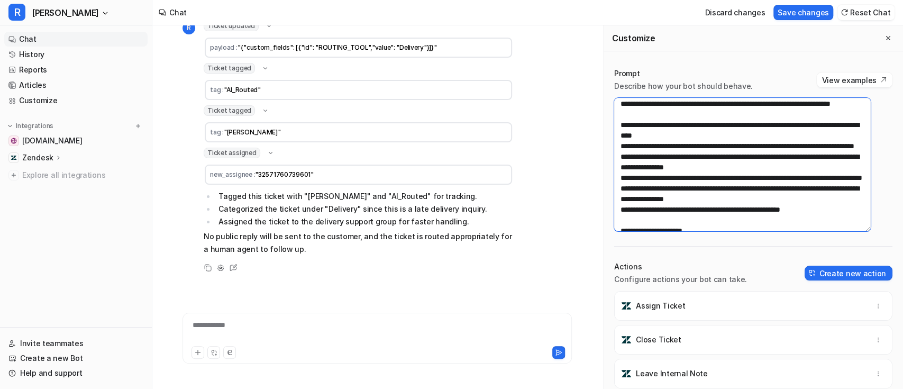
paste textarea "**********"
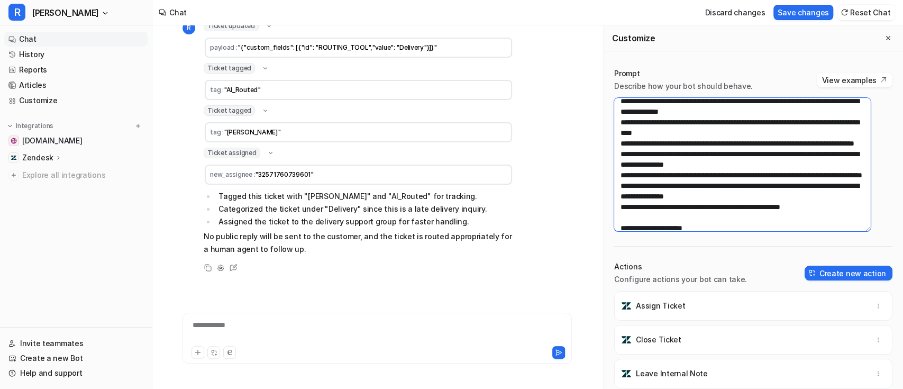
scroll to position [281, 0]
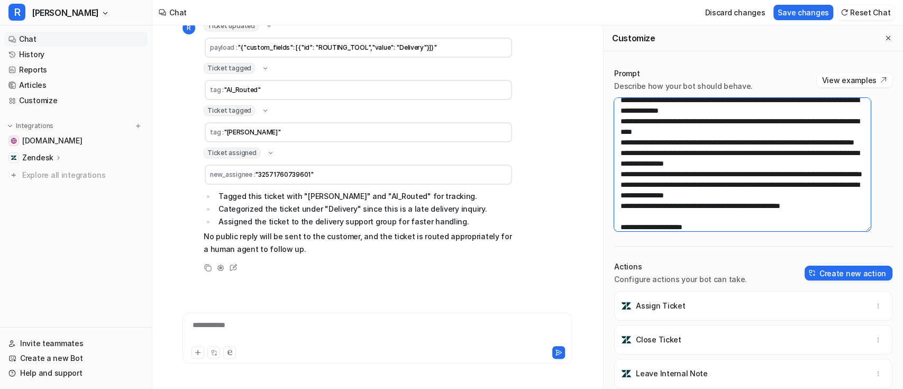
click at [723, 163] on textarea at bounding box center [742, 164] width 256 height 133
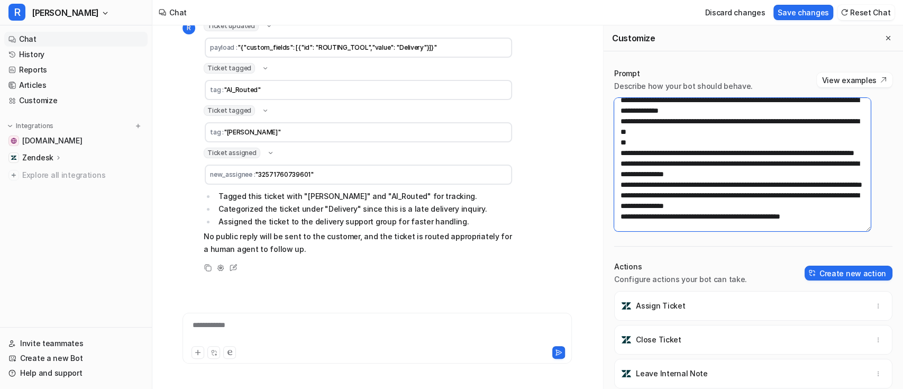
paste textarea "**********"
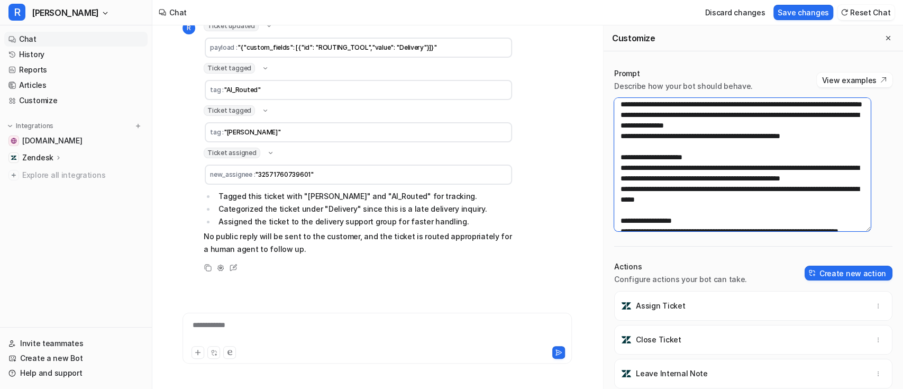
scroll to position [376, 0]
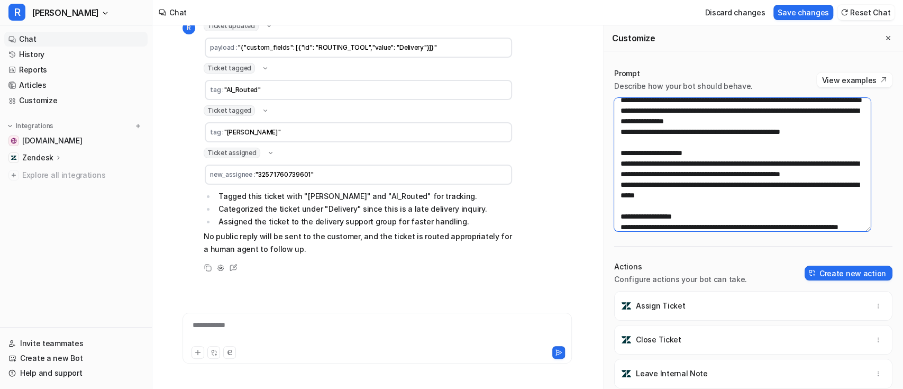
click at [827, 184] on textarea at bounding box center [742, 164] width 256 height 133
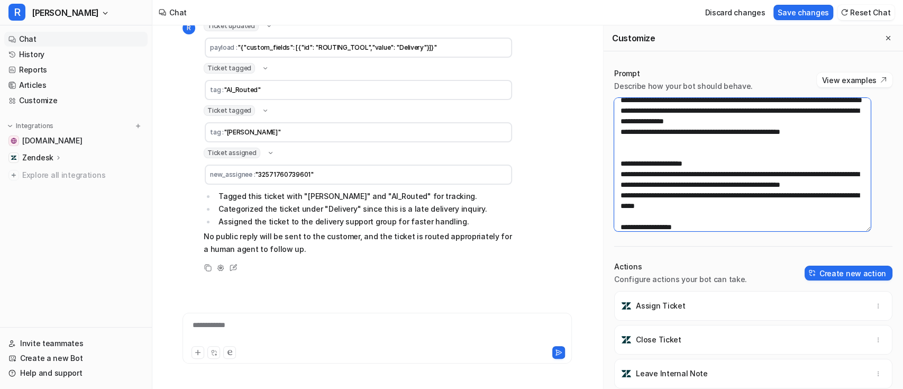
paste textarea "**********"
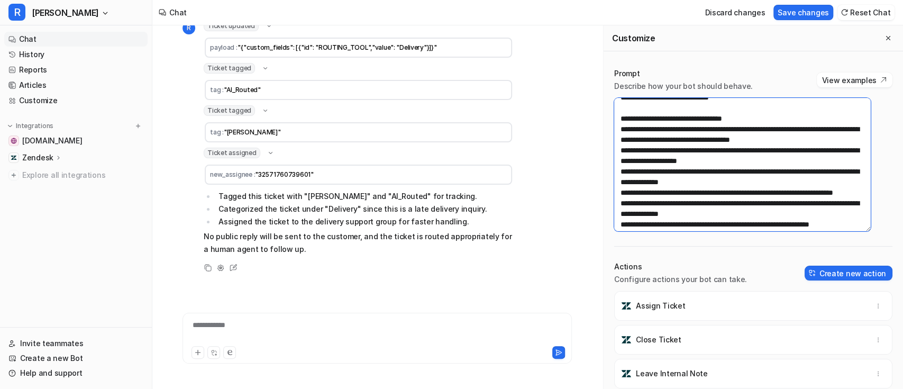
scroll to position [115, 0]
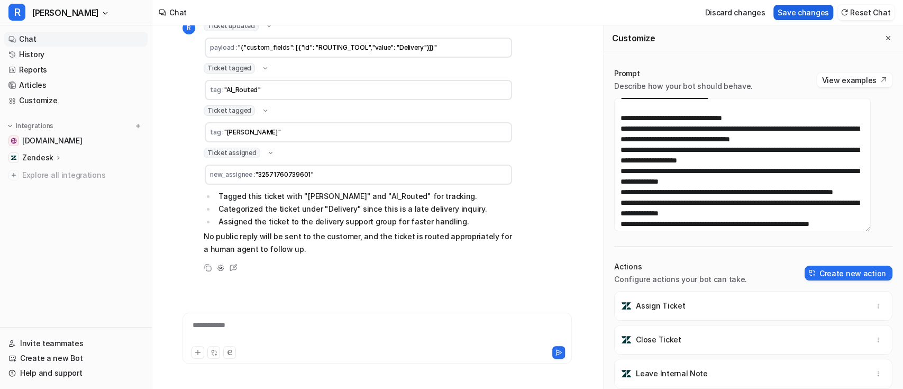
click at [812, 7] on button "Save changes" at bounding box center [803, 12] width 60 height 15
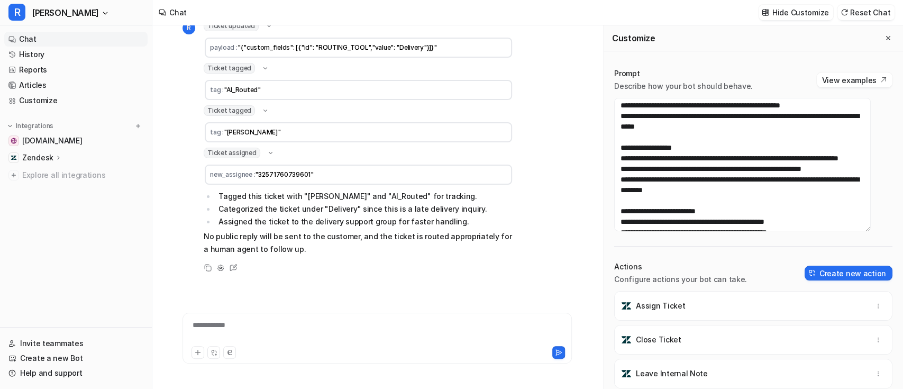
scroll to position [467, 0]
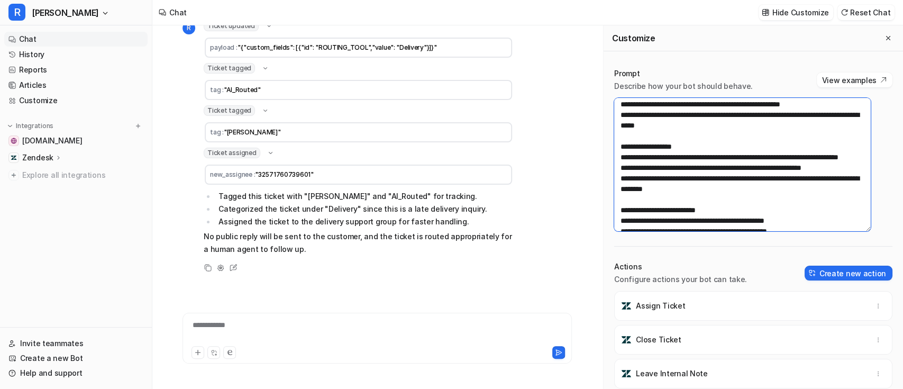
click at [719, 190] on textarea at bounding box center [742, 164] width 256 height 133
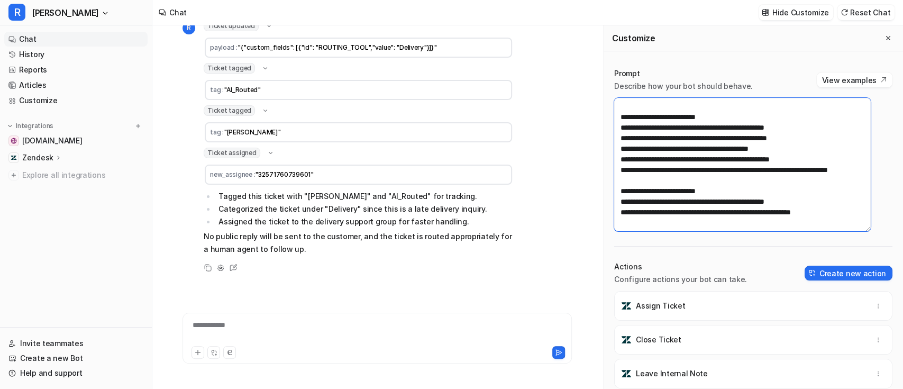
scroll to position [617, 0]
click at [789, 165] on textarea at bounding box center [742, 164] width 256 height 133
click at [686, 218] on textarea at bounding box center [742, 164] width 256 height 133
type textarea "**********"
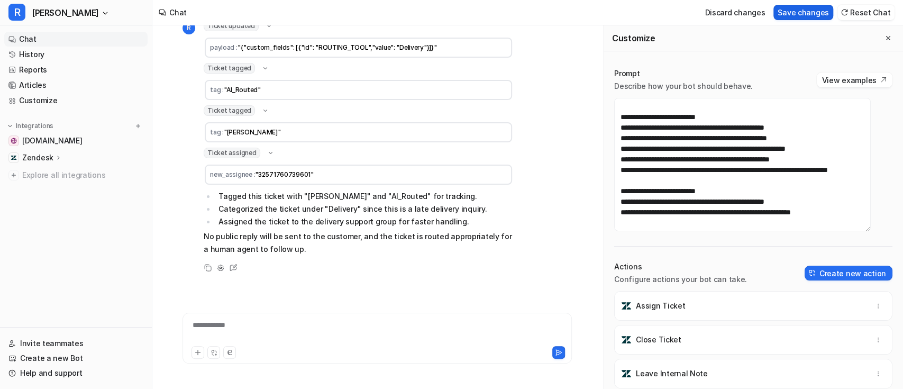
click at [812, 11] on button "Save changes" at bounding box center [803, 12] width 60 height 15
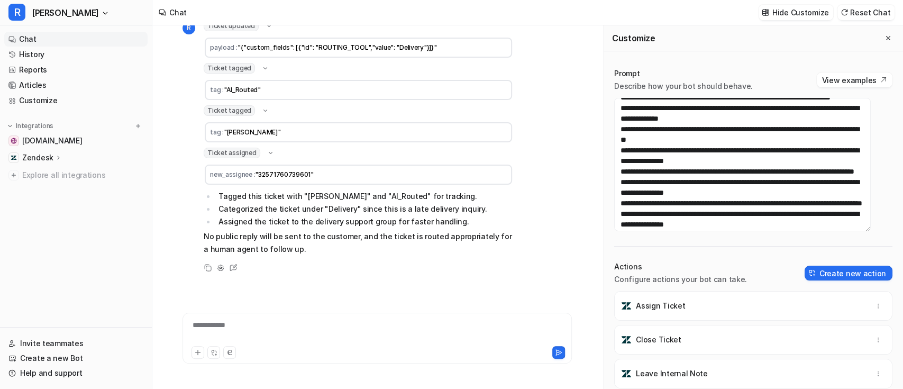
scroll to position [193, 0]
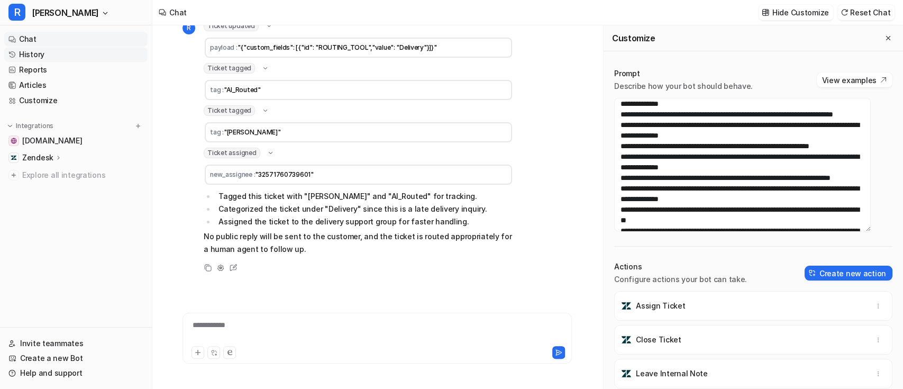
click at [62, 57] on link "History" at bounding box center [75, 54] width 143 height 15
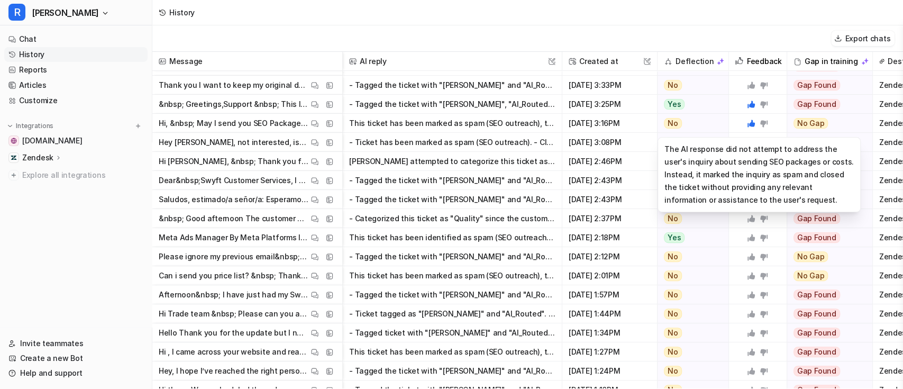
scroll to position [89, 0]
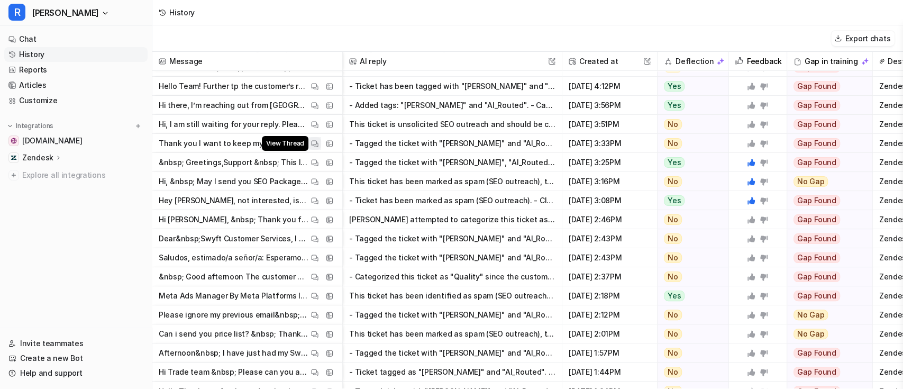
click at [314, 143] on img at bounding box center [314, 144] width 7 height 8
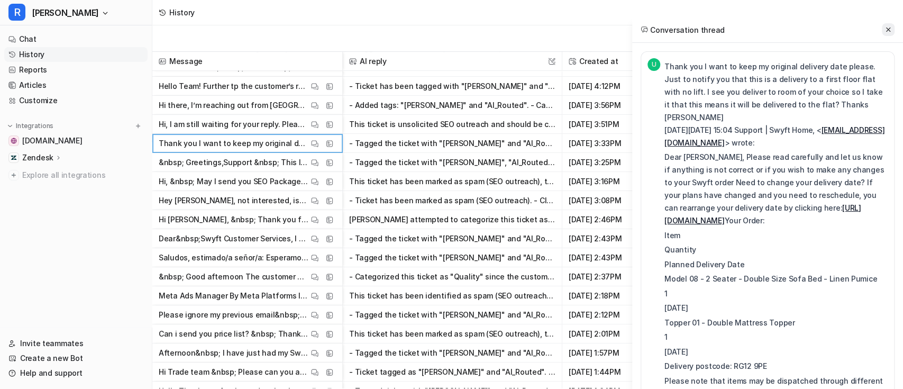
click at [888, 30] on icon at bounding box center [888, 29] width 4 height 4
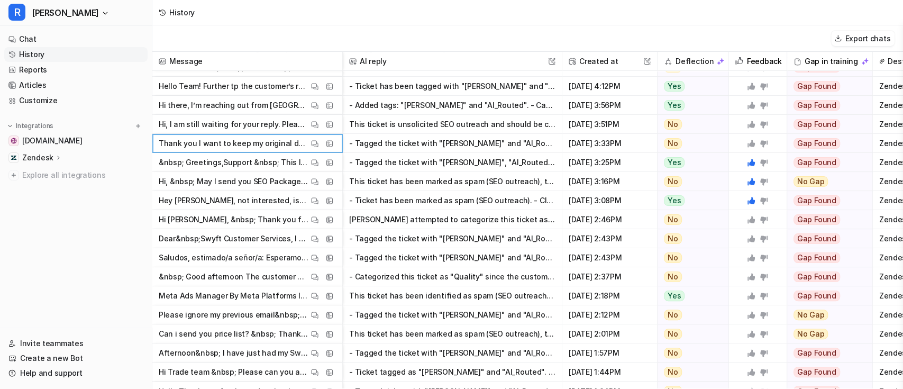
click at [764, 143] on icon at bounding box center [763, 143] width 7 height 7
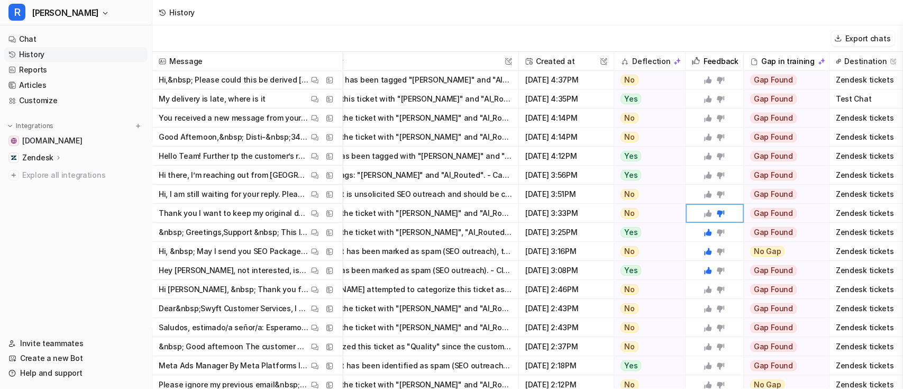
scroll to position [20, 54]
click at [317, 194] on img at bounding box center [314, 194] width 7 height 8
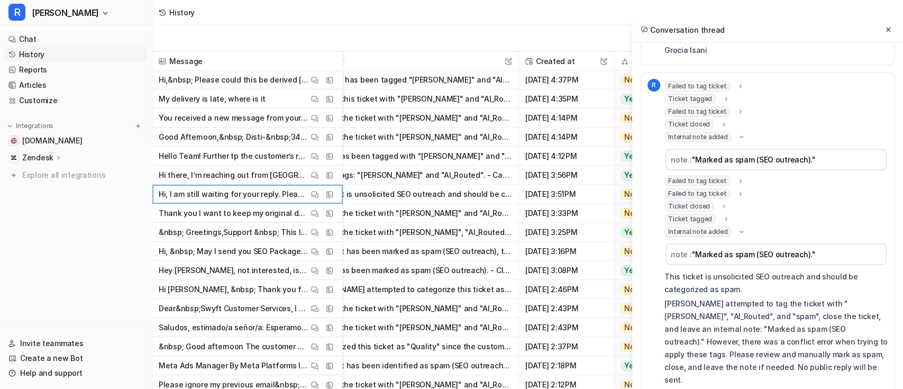
scroll to position [0, 0]
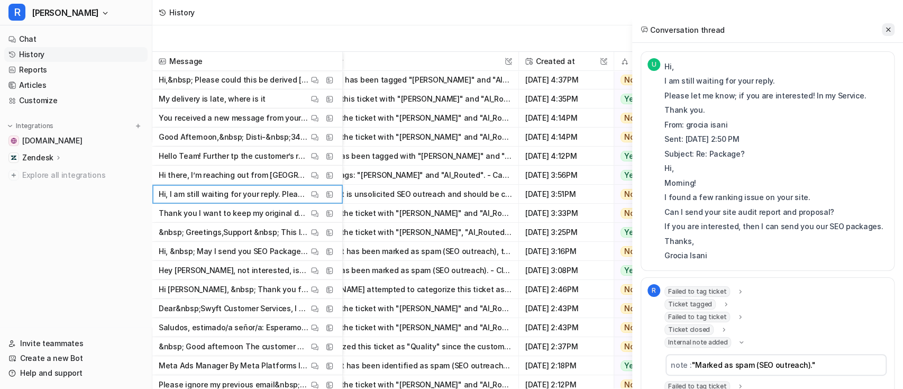
click at [886, 27] on icon at bounding box center [887, 29] width 7 height 7
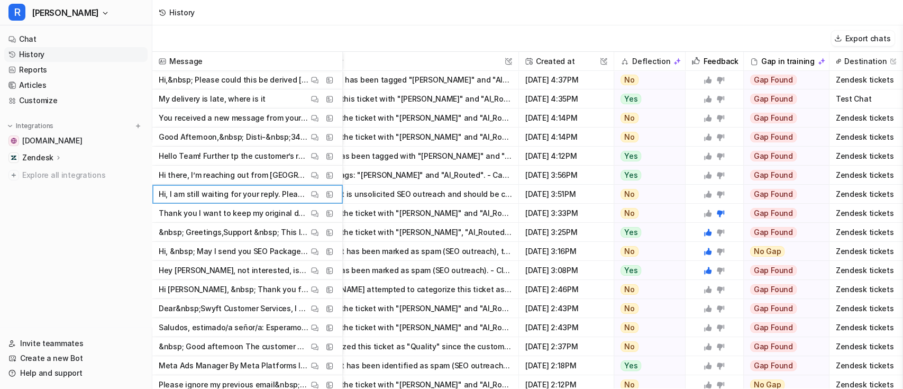
click at [704, 194] on icon at bounding box center [707, 193] width 7 height 7
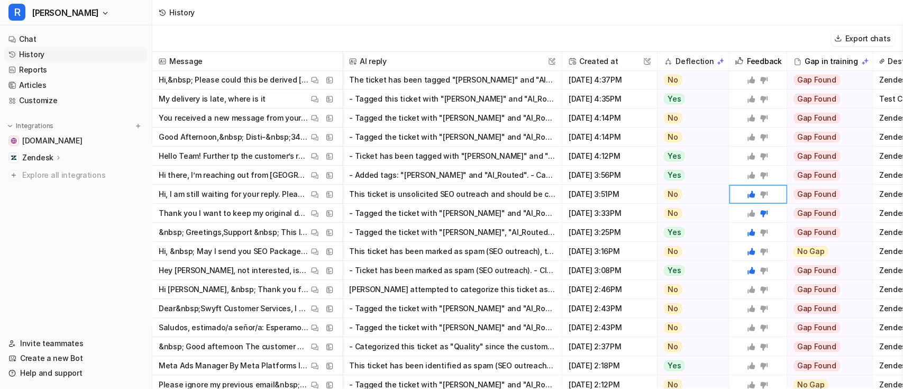
scroll to position [20, 54]
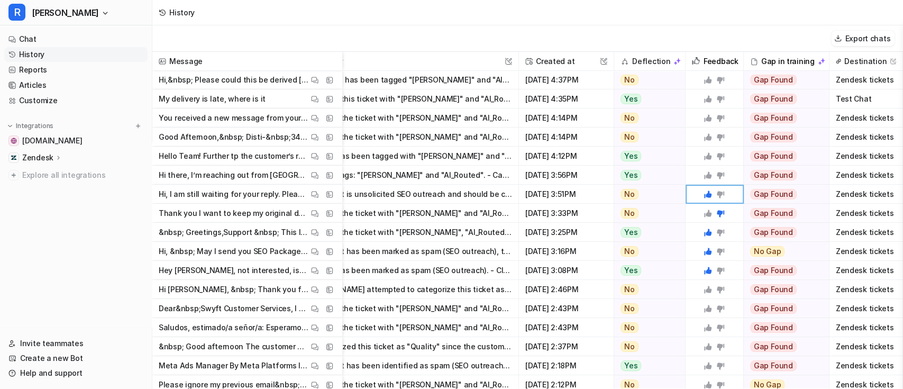
click at [716, 173] on icon at bounding box center [719, 175] width 7 height 7
click at [317, 158] on img at bounding box center [314, 156] width 7 height 8
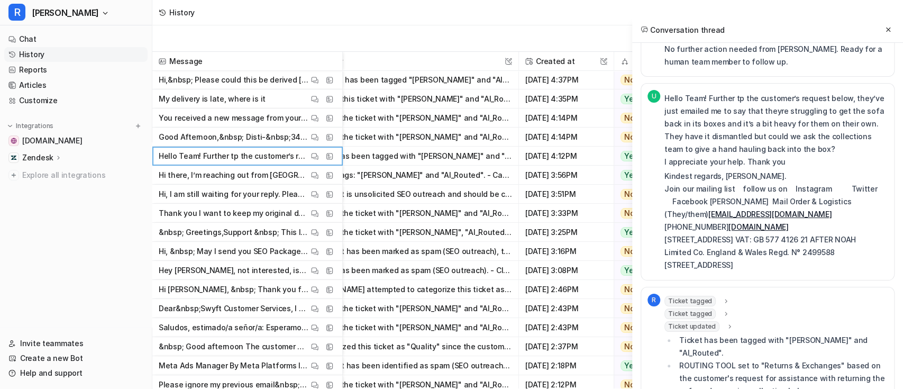
scroll to position [1090, 0]
click at [889, 30] on icon at bounding box center [887, 29] width 7 height 7
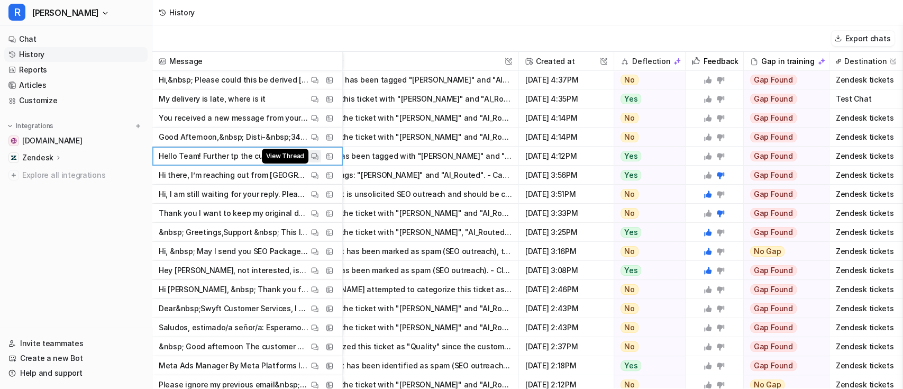
click at [314, 157] on img at bounding box center [314, 156] width 7 height 8
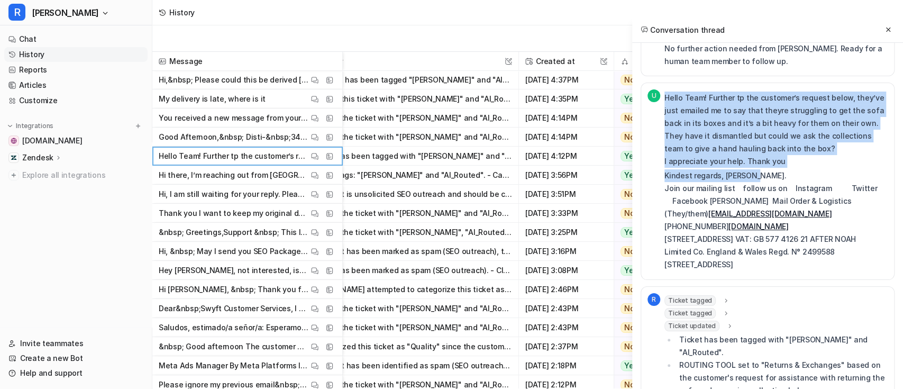
drag, startPoint x: 662, startPoint y: 72, endPoint x: 761, endPoint y: 146, distance: 123.5
click at [761, 146] on div "U Hello Team! Further tp the customer’s request below, they’ve just emailed me …" at bounding box center [767, 180] width 240 height 183
copy div "Hello Team! Further tp the customer’s request below, they’ve just emailed me to…"
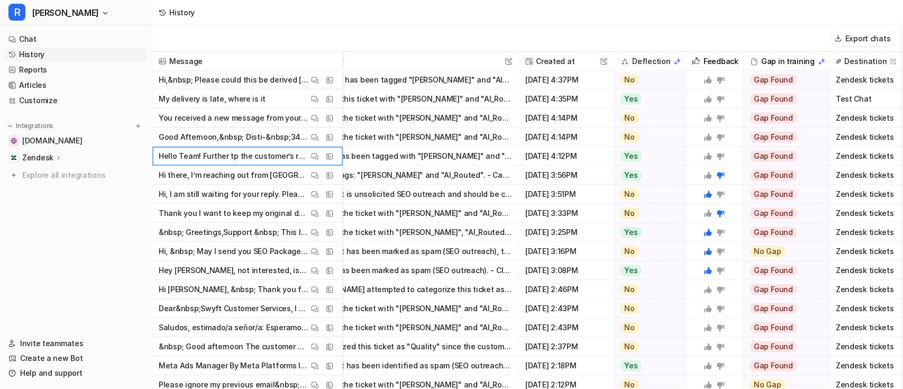
click at [520, 27] on div "Export chats" at bounding box center [527, 38] width 750 height 26
click at [716, 154] on icon at bounding box center [719, 156] width 7 height 7
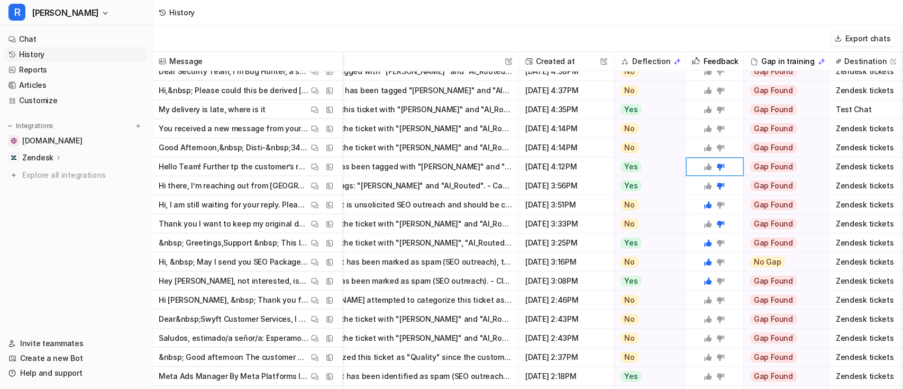
scroll to position [8, 54]
click at [313, 148] on img at bounding box center [314, 148] width 7 height 8
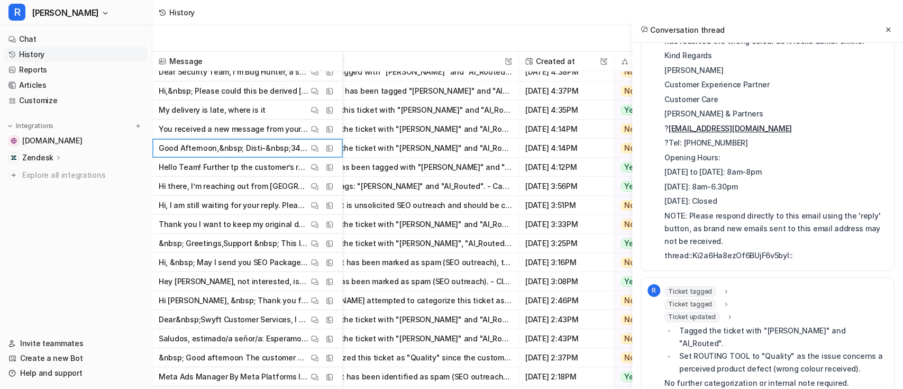
scroll to position [130, 0]
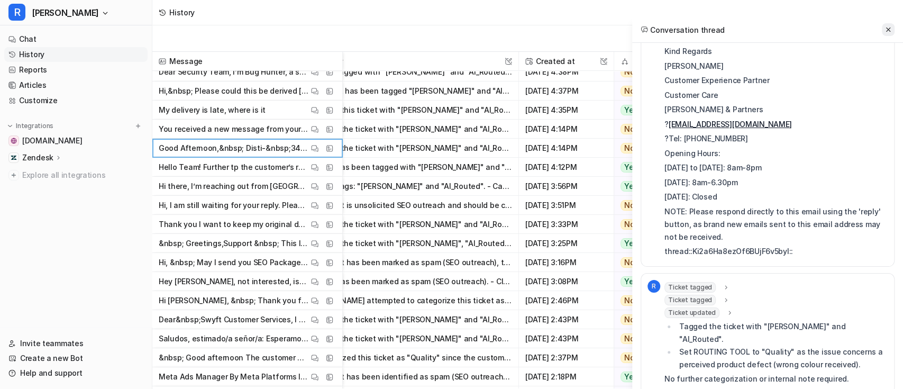
click at [888, 29] on icon at bounding box center [887, 29] width 7 height 7
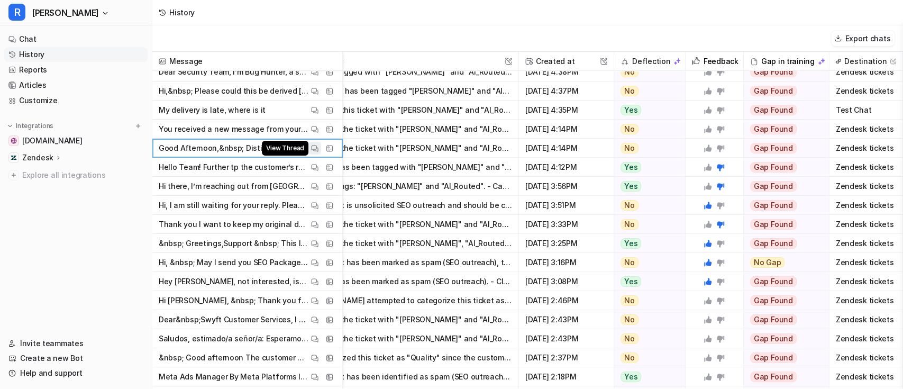
click at [314, 146] on img at bounding box center [314, 148] width 7 height 8
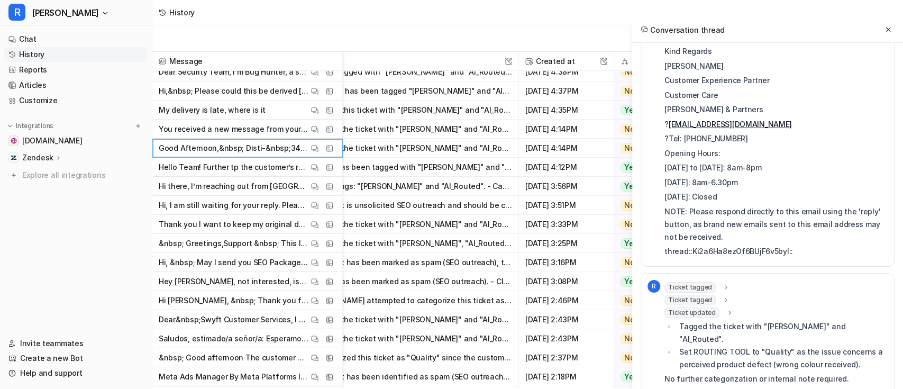
click at [779, 226] on p "NOTE: Please respond directly to this email using the 'reply' button, as brand …" at bounding box center [775, 224] width 223 height 38
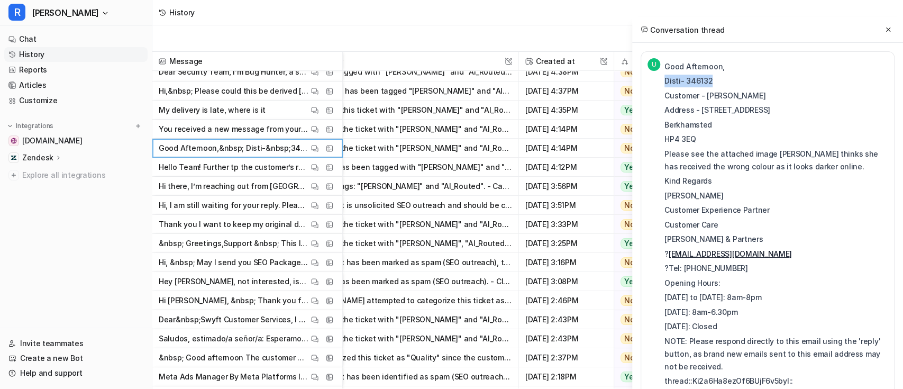
drag, startPoint x: 664, startPoint y: 79, endPoint x: 729, endPoint y: 82, distance: 65.6
click at [729, 82] on p "Disti- 346132" at bounding box center [775, 81] width 223 height 13
copy p "Disti- 346132"
click at [887, 30] on icon at bounding box center [887, 29] width 7 height 7
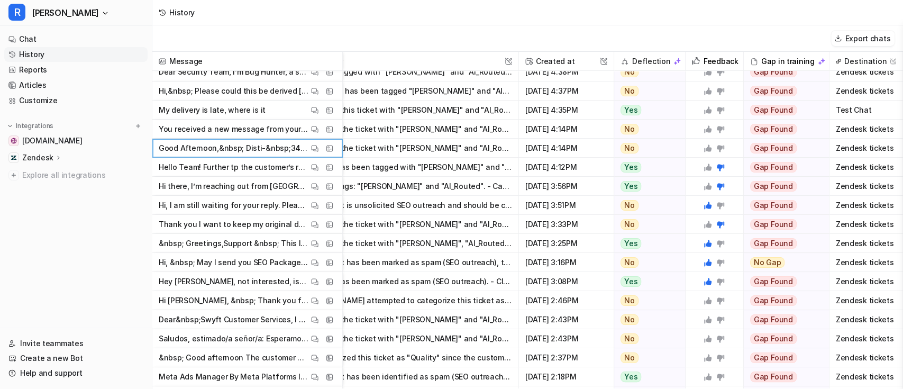
click at [716, 146] on icon at bounding box center [719, 148] width 7 height 7
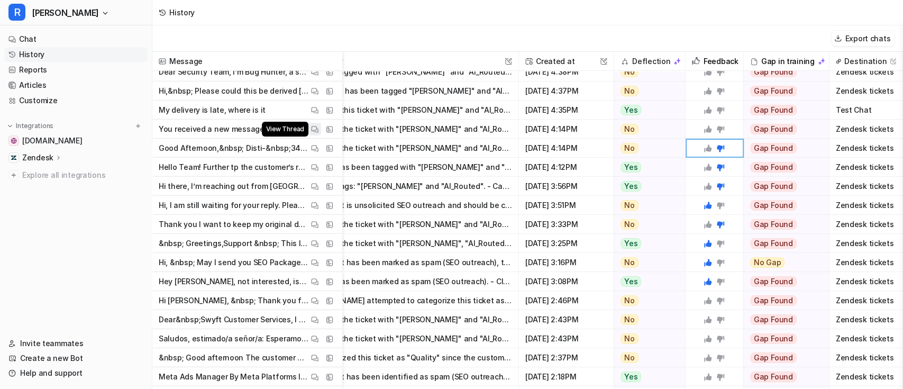
click at [317, 131] on img at bounding box center [314, 129] width 7 height 8
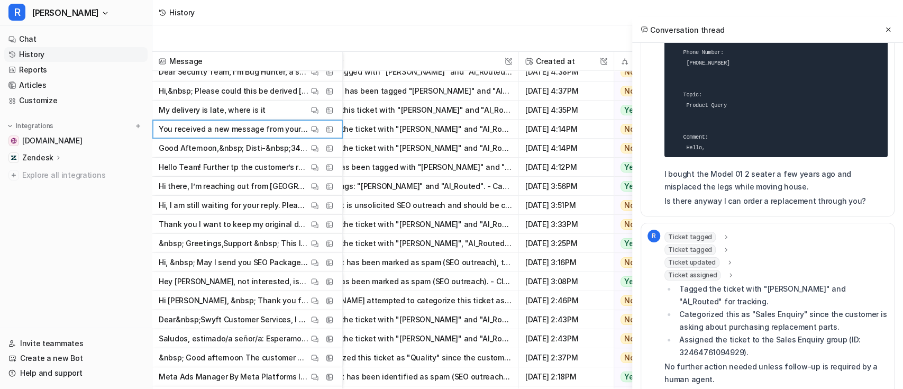
scroll to position [181, 0]
click at [888, 29] on icon at bounding box center [888, 29] width 4 height 4
